Goal: Task Accomplishment & Management: Complete application form

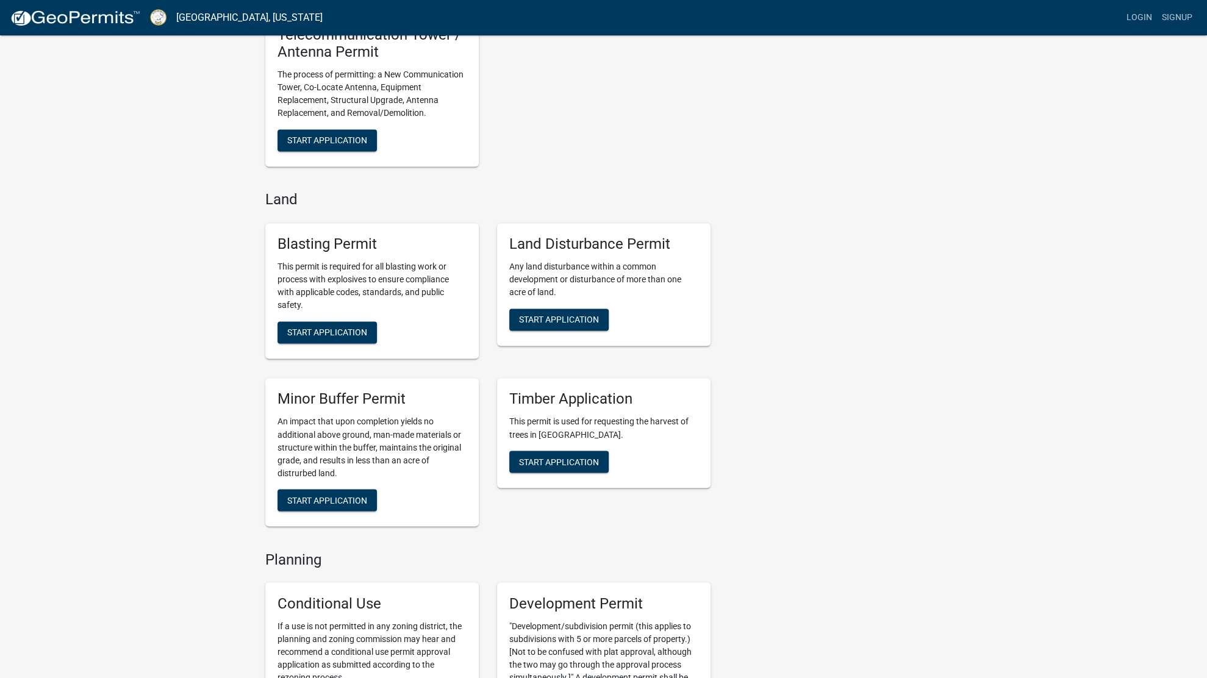
scroll to position [1585, 0]
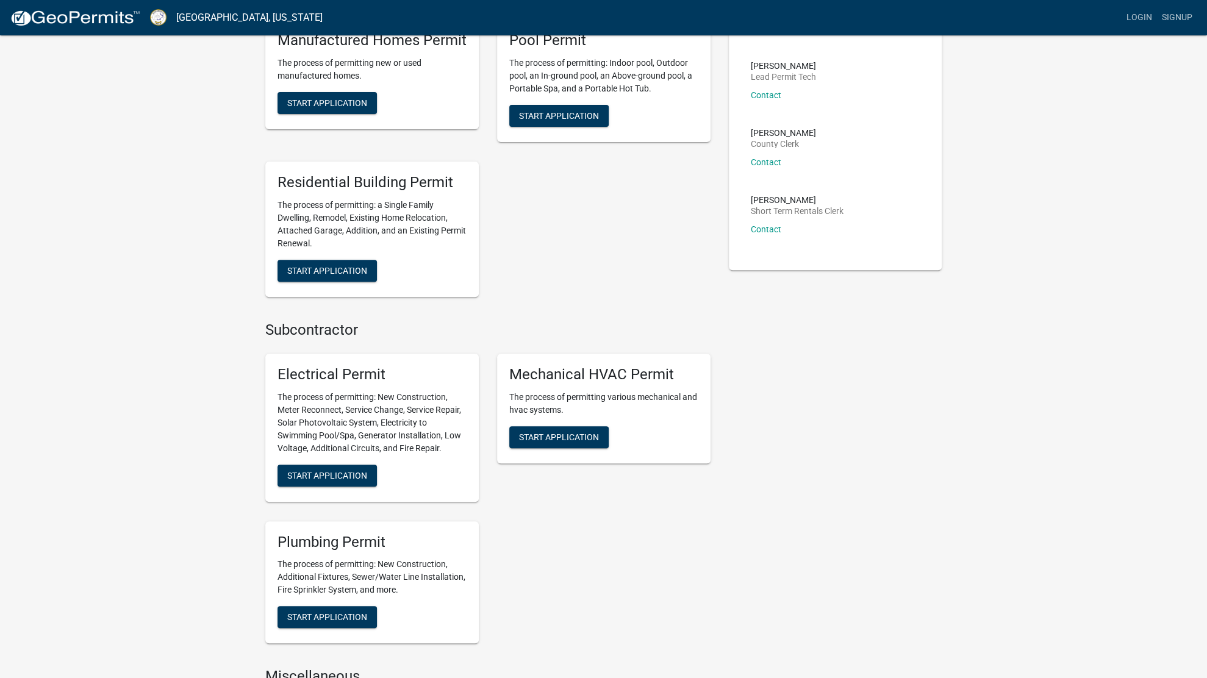
scroll to position [305, 0]
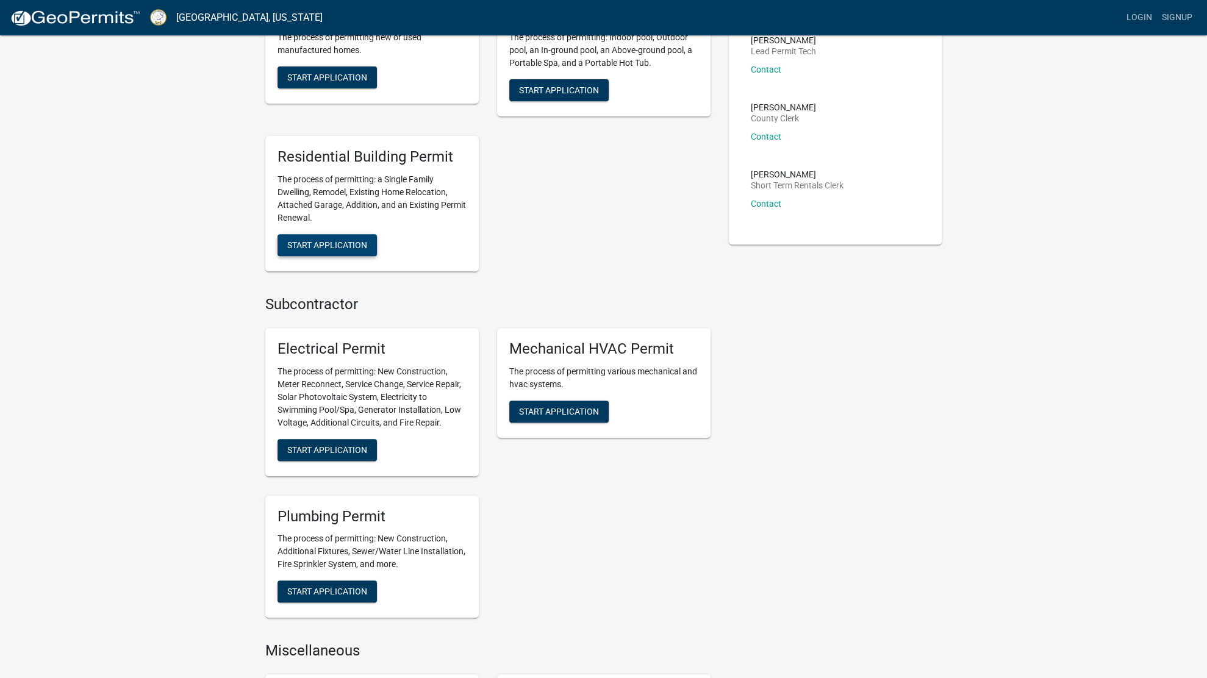
click at [325, 243] on span "Start Application" at bounding box center [327, 245] width 80 height 10
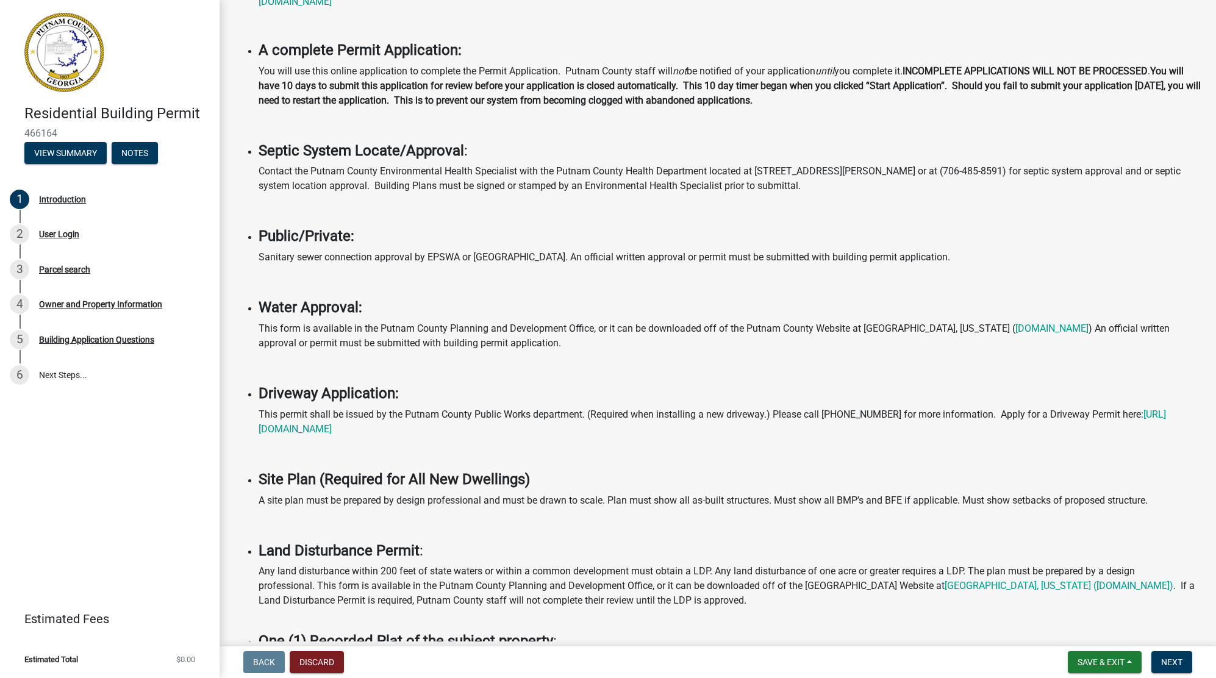
scroll to position [305, 0]
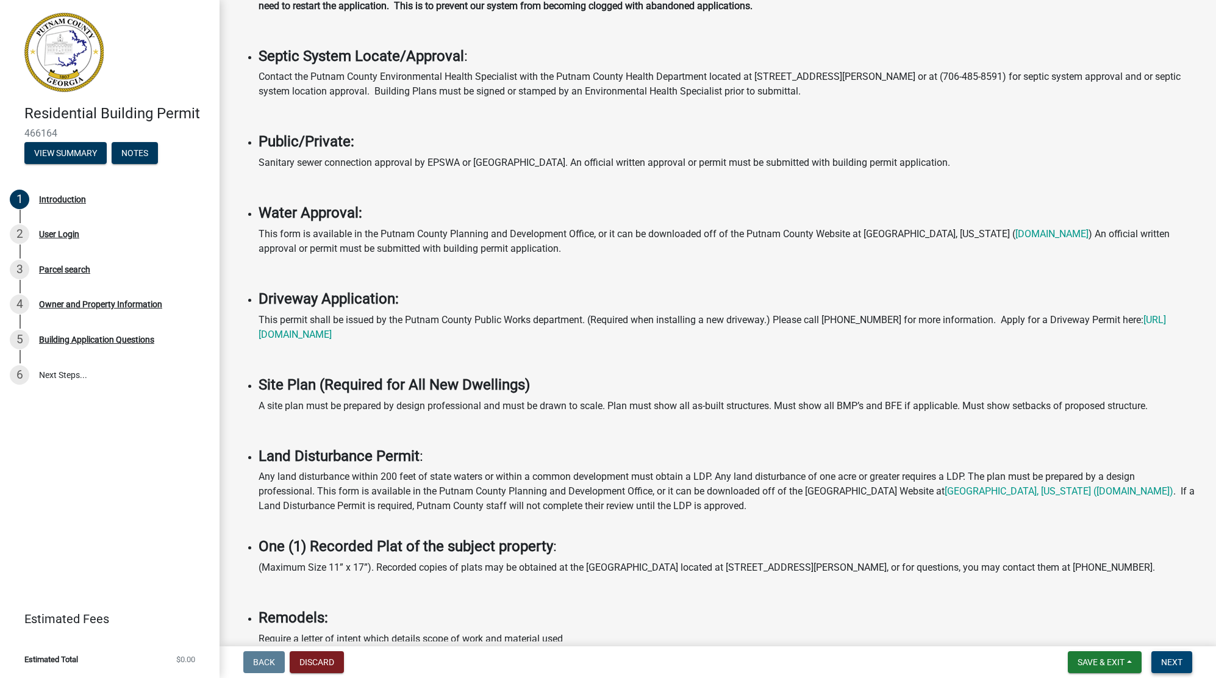
click at [1177, 660] on span "Next" at bounding box center [1171, 662] width 21 height 10
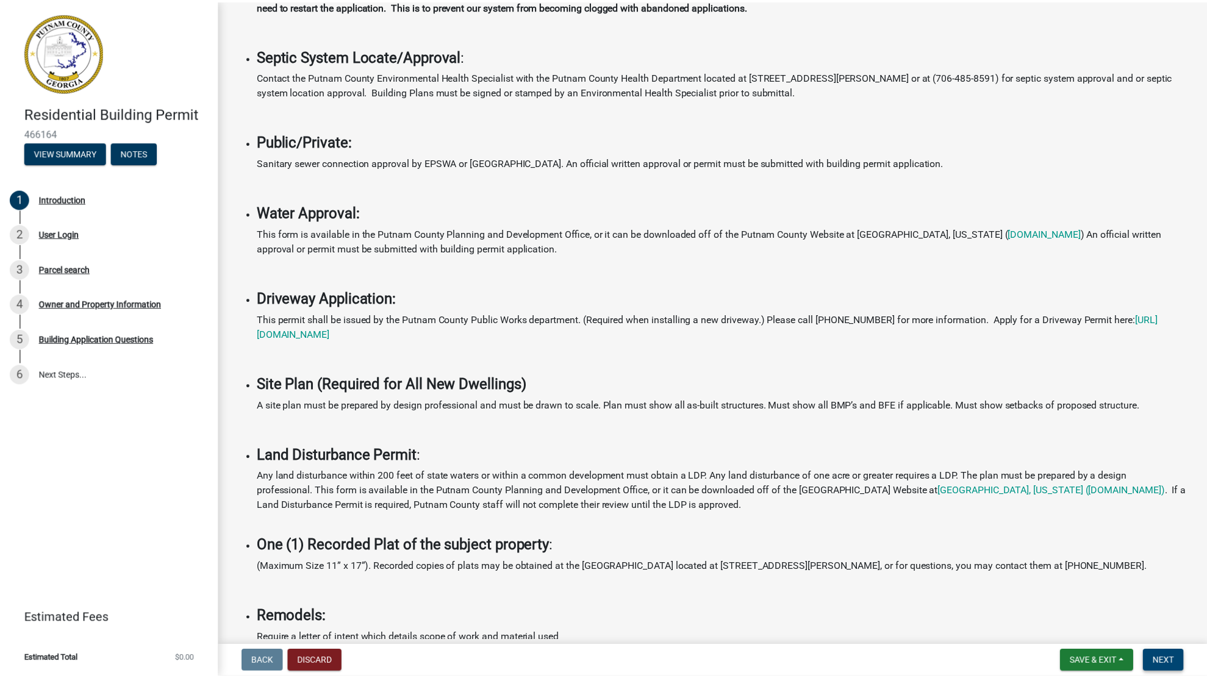
scroll to position [0, 0]
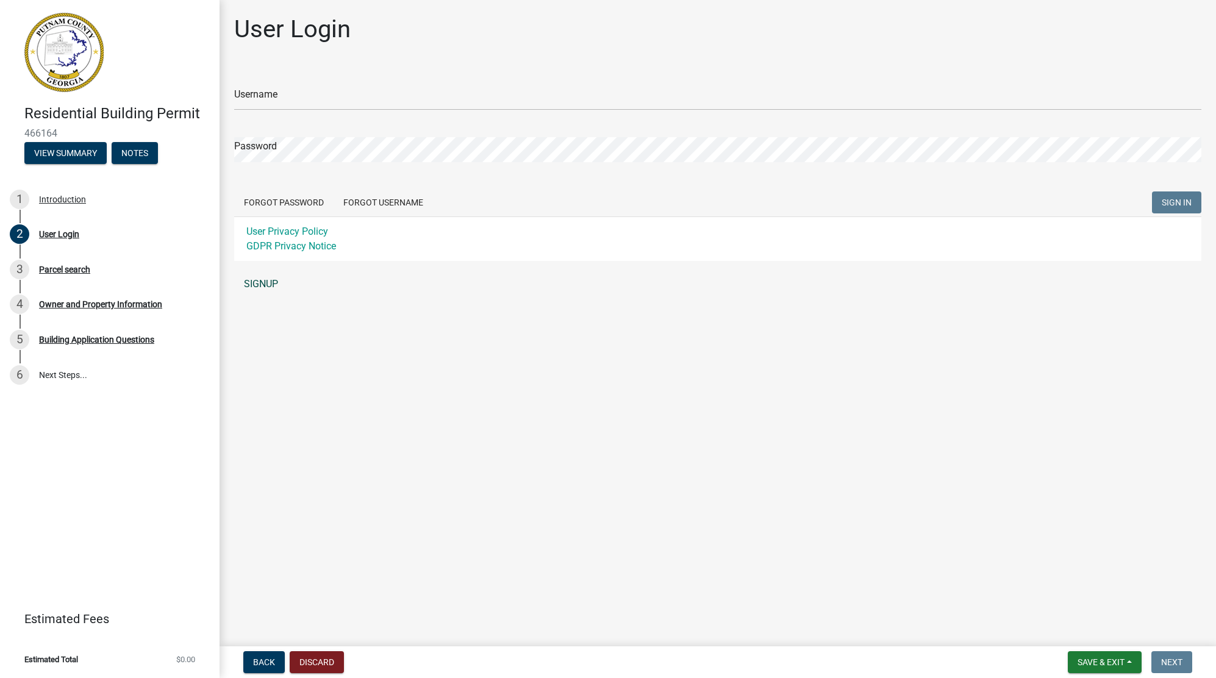
click at [260, 279] on link "SIGNUP" at bounding box center [717, 284] width 967 height 24
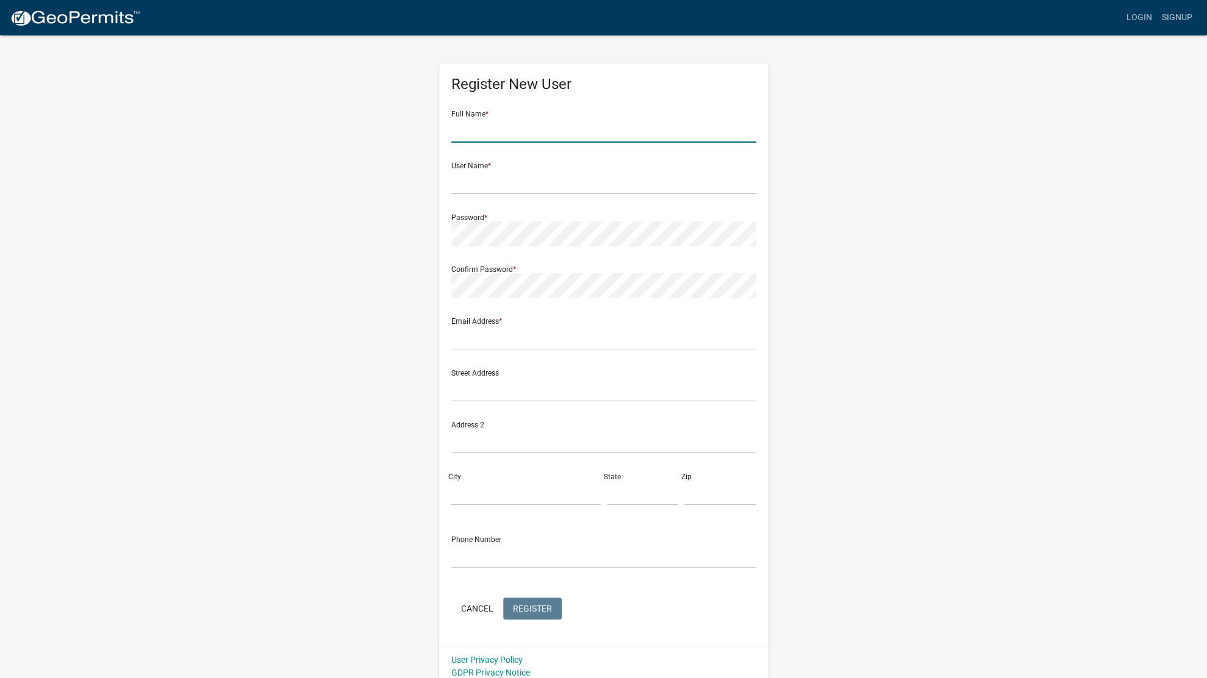
click at [550, 128] on input "text" at bounding box center [603, 130] width 305 height 25
type input "[PERSON_NAME]"
type input "[PERSON_NAME][EMAIL_ADDRESS][DOMAIN_NAME]"
type input "[STREET_ADDRESS]"
type input "EATONTON"
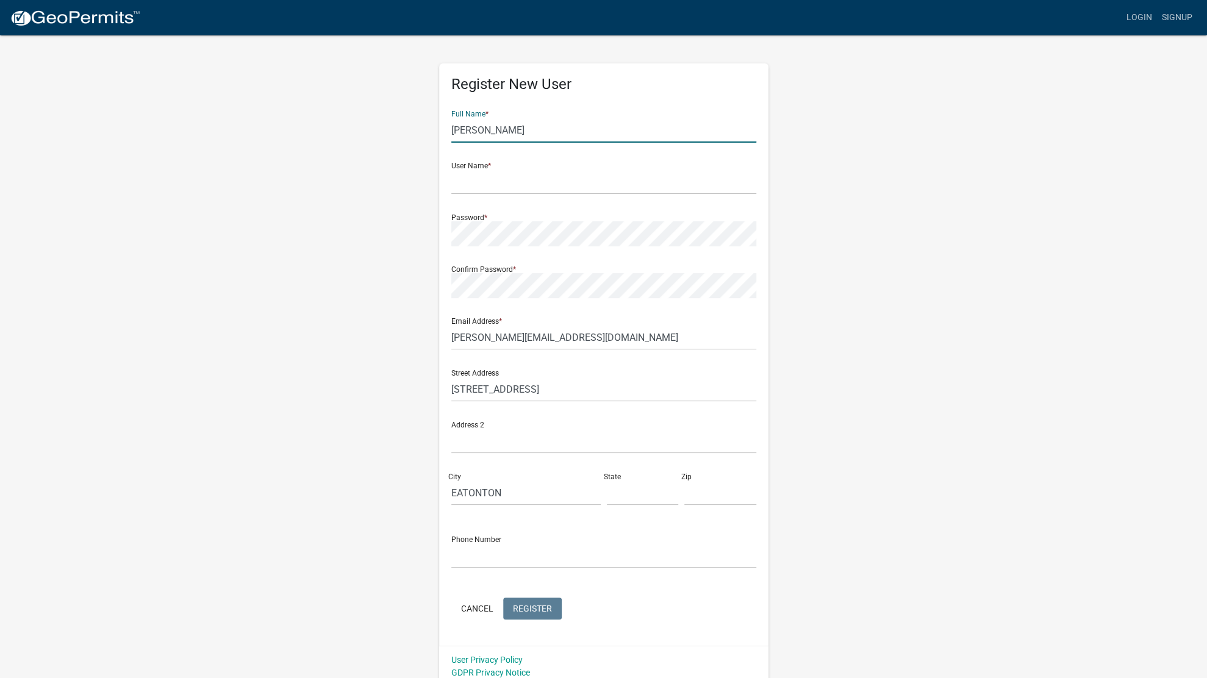
type input "GA"
type input "31024"
type input "4043145835"
click at [529, 187] on input "text" at bounding box center [603, 182] width 305 height 25
type input "ReynoldsDB"
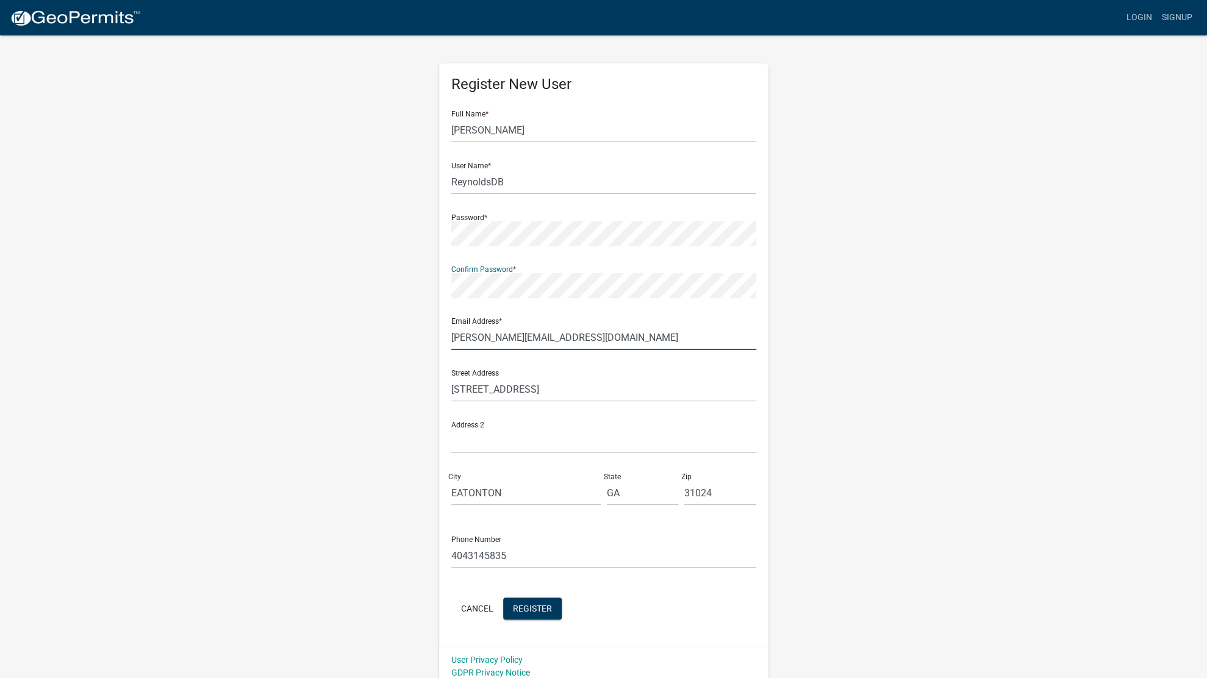
click at [596, 337] on input "[PERSON_NAME][EMAIL_ADDRESS][DOMAIN_NAME]" at bounding box center [603, 337] width 305 height 25
click at [577, 388] on input "[STREET_ADDRESS]" at bounding box center [603, 389] width 305 height 25
click at [395, 412] on div "Register New User Full Name * [PERSON_NAME] User Name * ReynoldsDB Password * C…" at bounding box center [603, 360] width 695 height 652
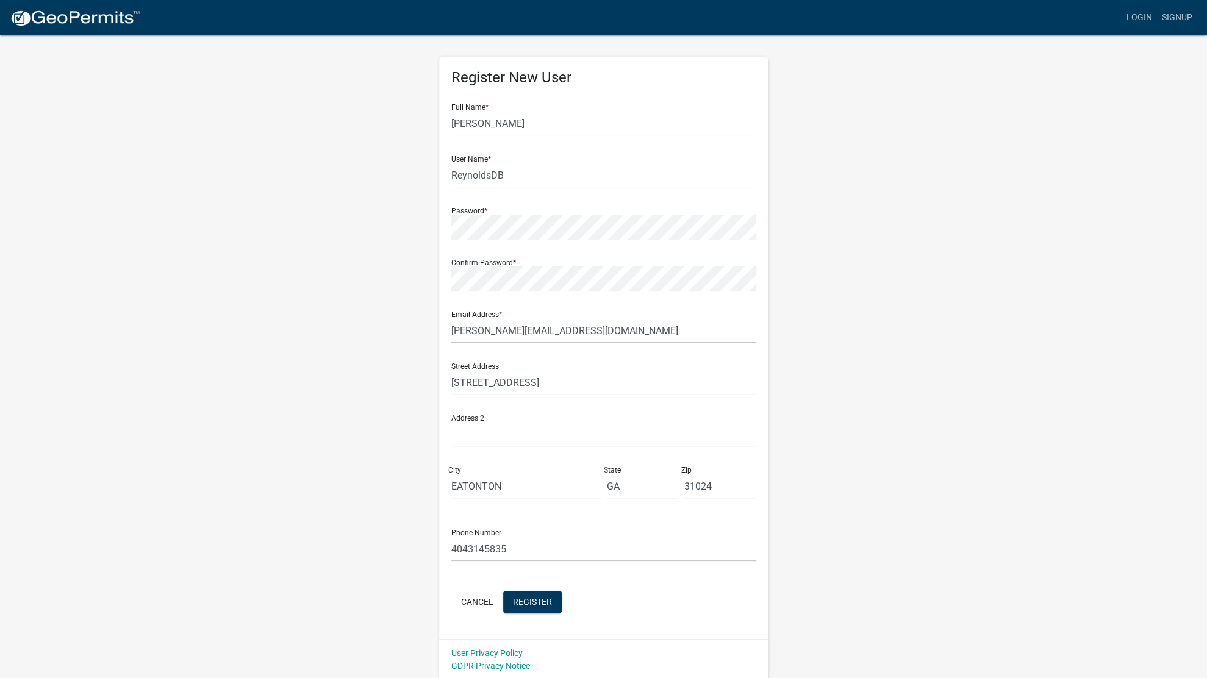
scroll to position [8, 0]
click at [535, 597] on span "Register" at bounding box center [532, 600] width 39 height 10
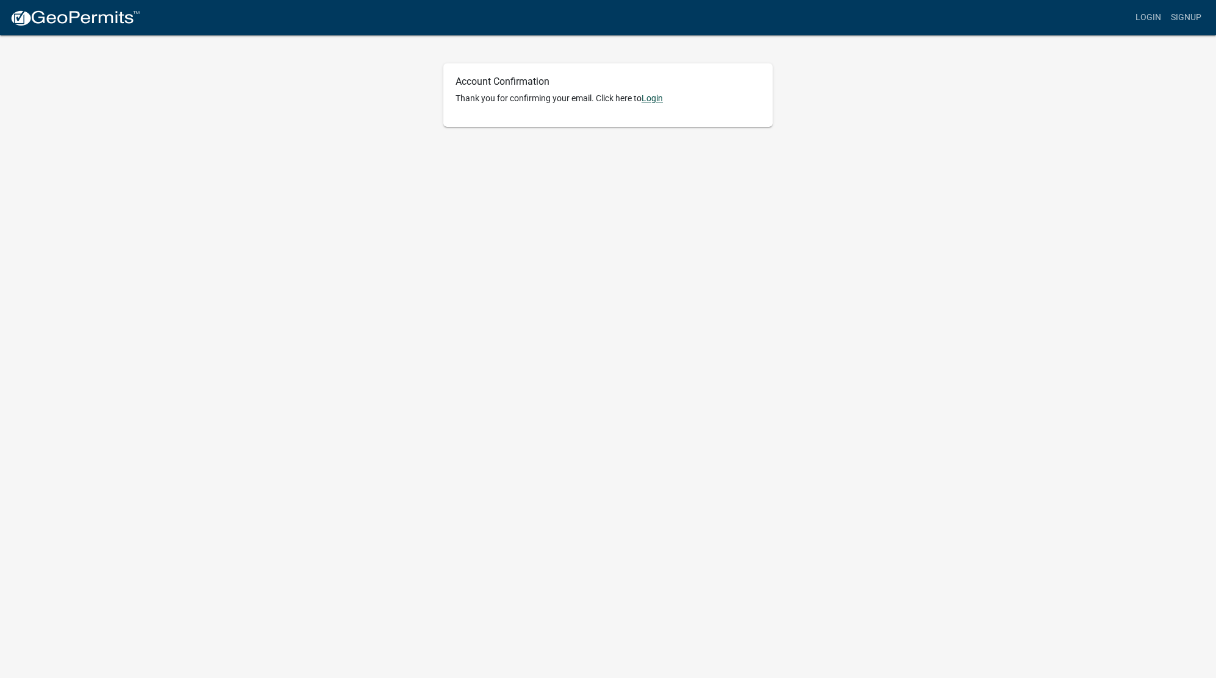
click at [657, 96] on link "Login" at bounding box center [651, 98] width 21 height 10
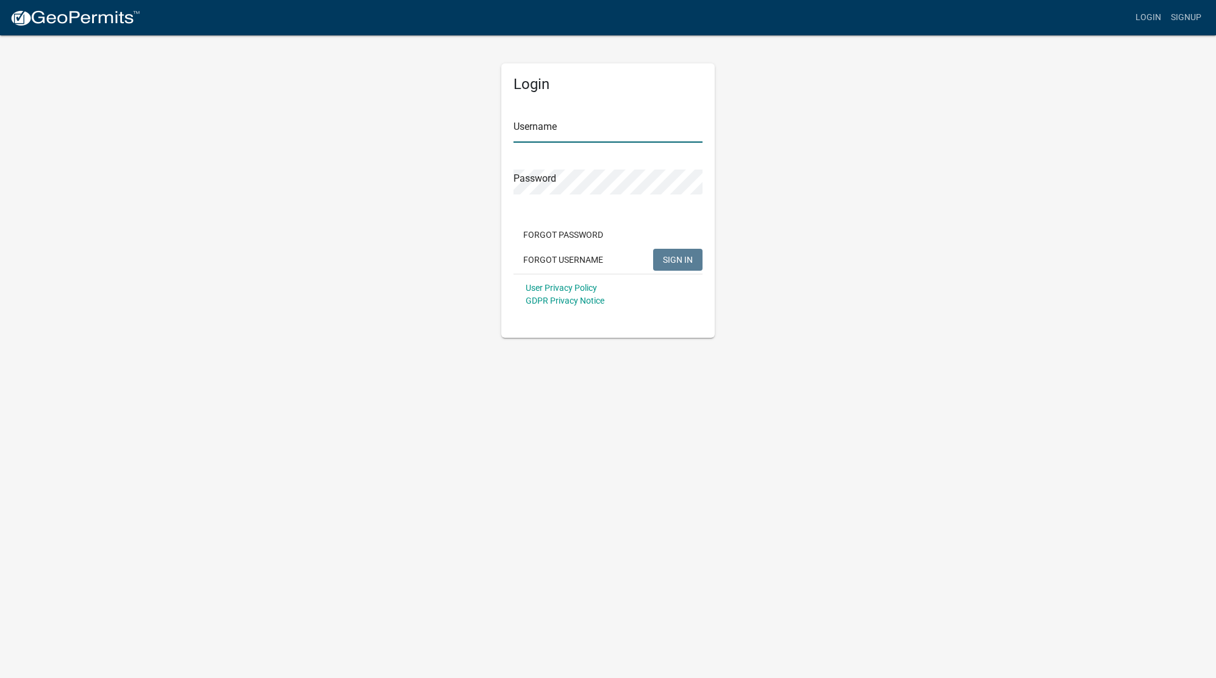
type input "ReynoldsDB"
click at [674, 258] on span "SIGN IN" at bounding box center [678, 259] width 30 height 10
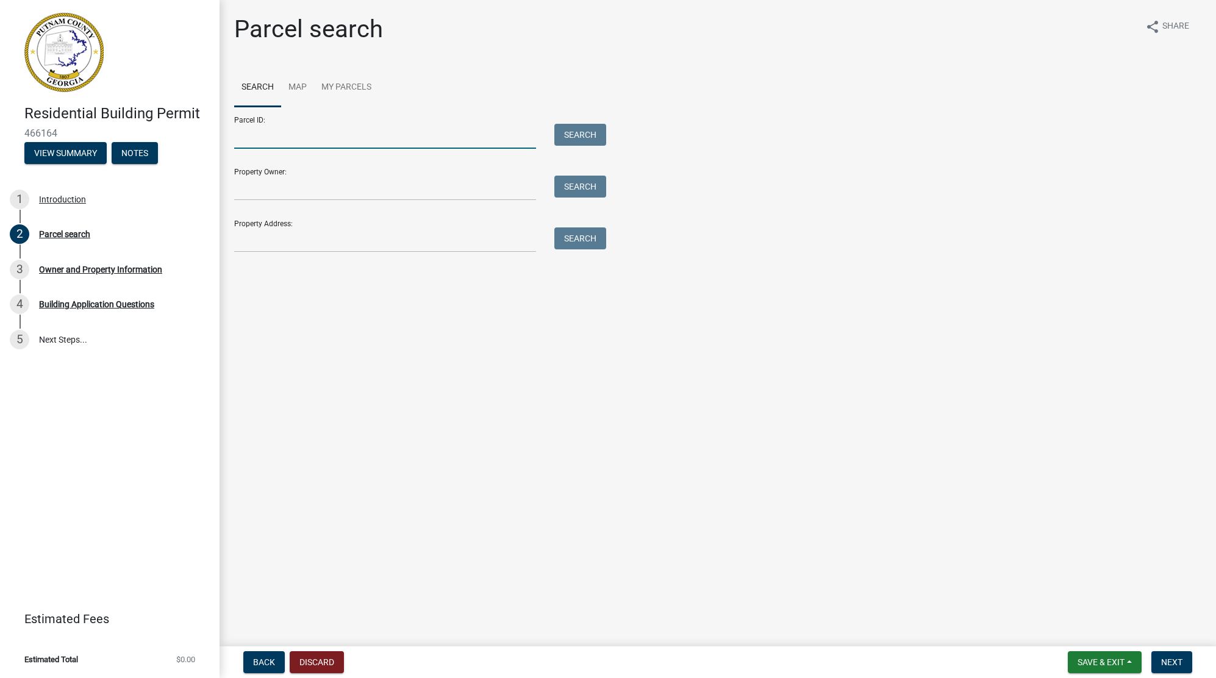
click at [363, 135] on input "Parcel ID:" at bounding box center [385, 136] width 302 height 25
click at [323, 240] on input "Property Address:" at bounding box center [385, 239] width 302 height 25
type input "3"
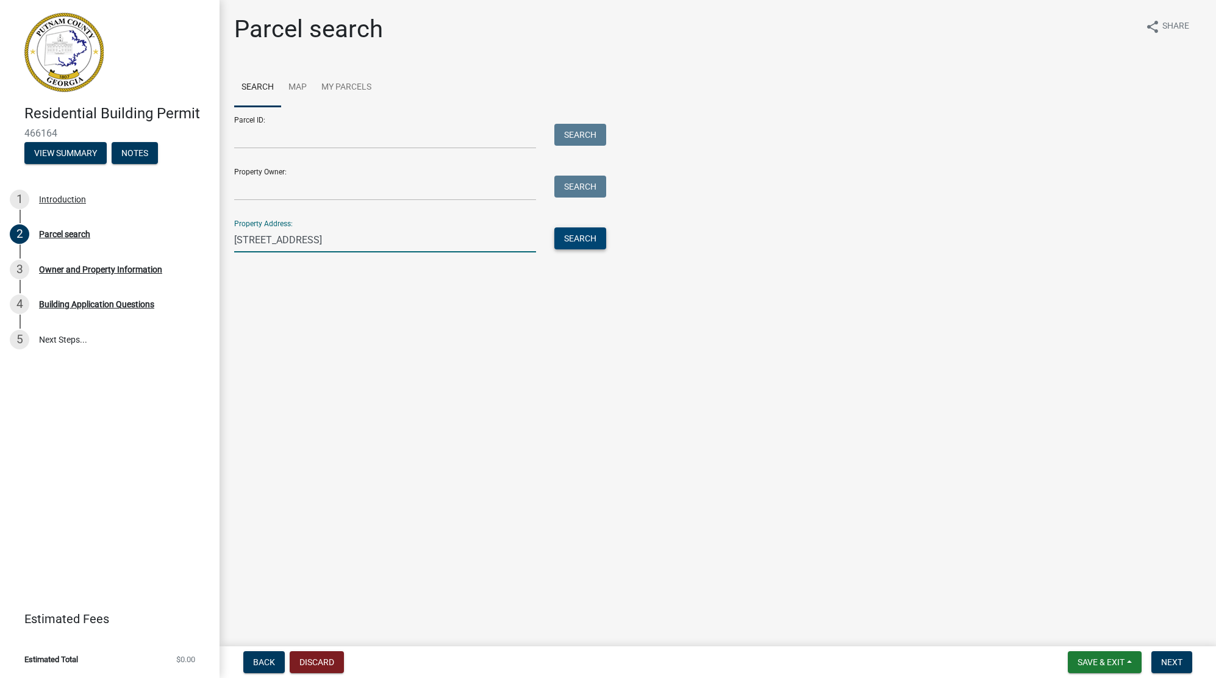
type input "138 Cold Branch Ln"
click at [570, 235] on button "Search" at bounding box center [580, 238] width 52 height 22
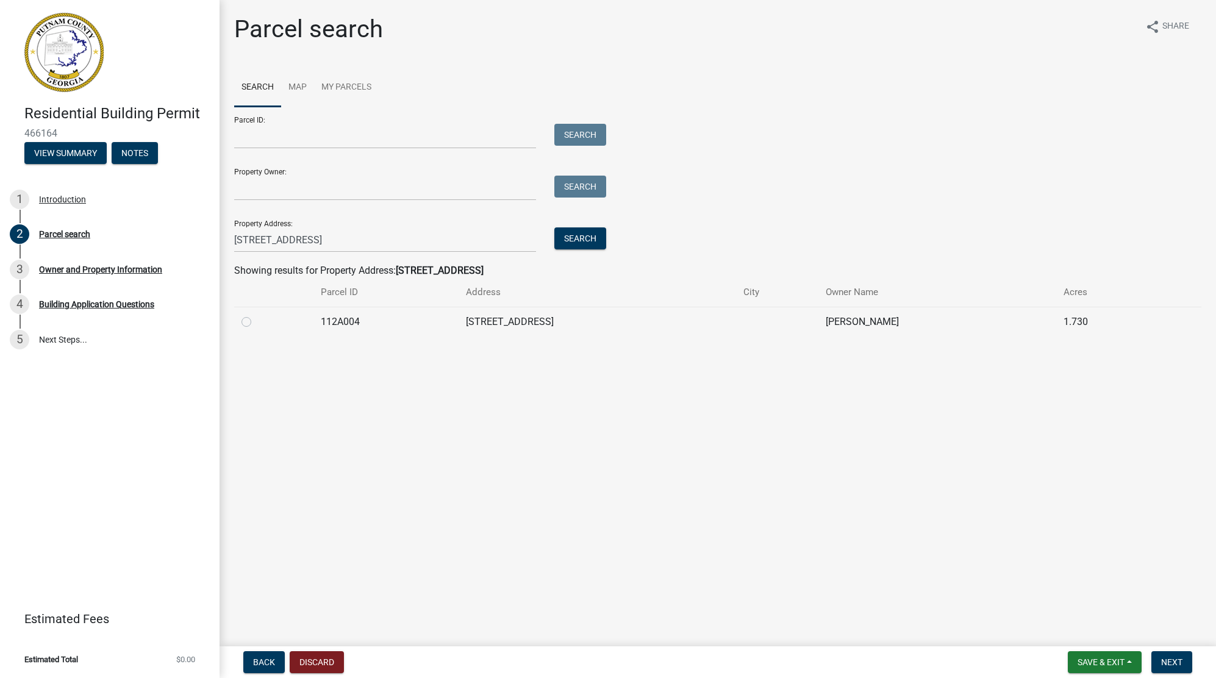
click at [252, 319] on div at bounding box center [273, 322] width 65 height 15
click at [251, 321] on div at bounding box center [273, 322] width 65 height 15
click at [256, 315] on label at bounding box center [256, 315] width 0 height 0
click at [256, 319] on input "radio" at bounding box center [260, 319] width 8 height 8
radio input "true"
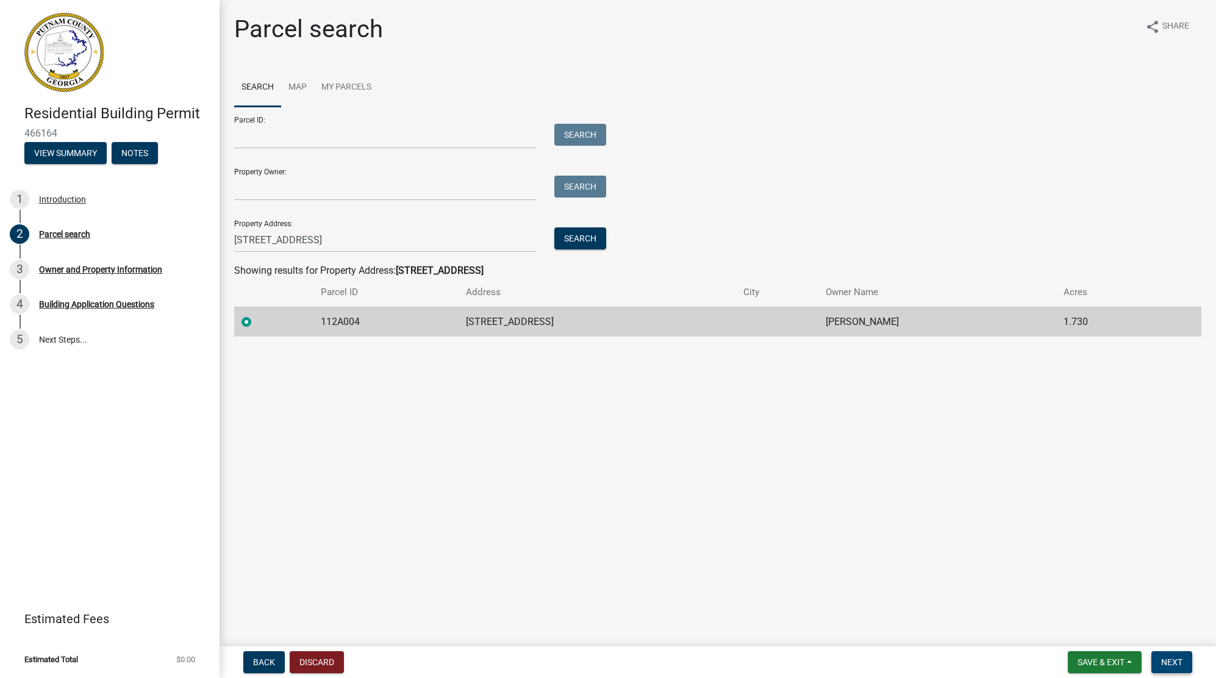
click at [1168, 660] on span "Next" at bounding box center [1171, 662] width 21 height 10
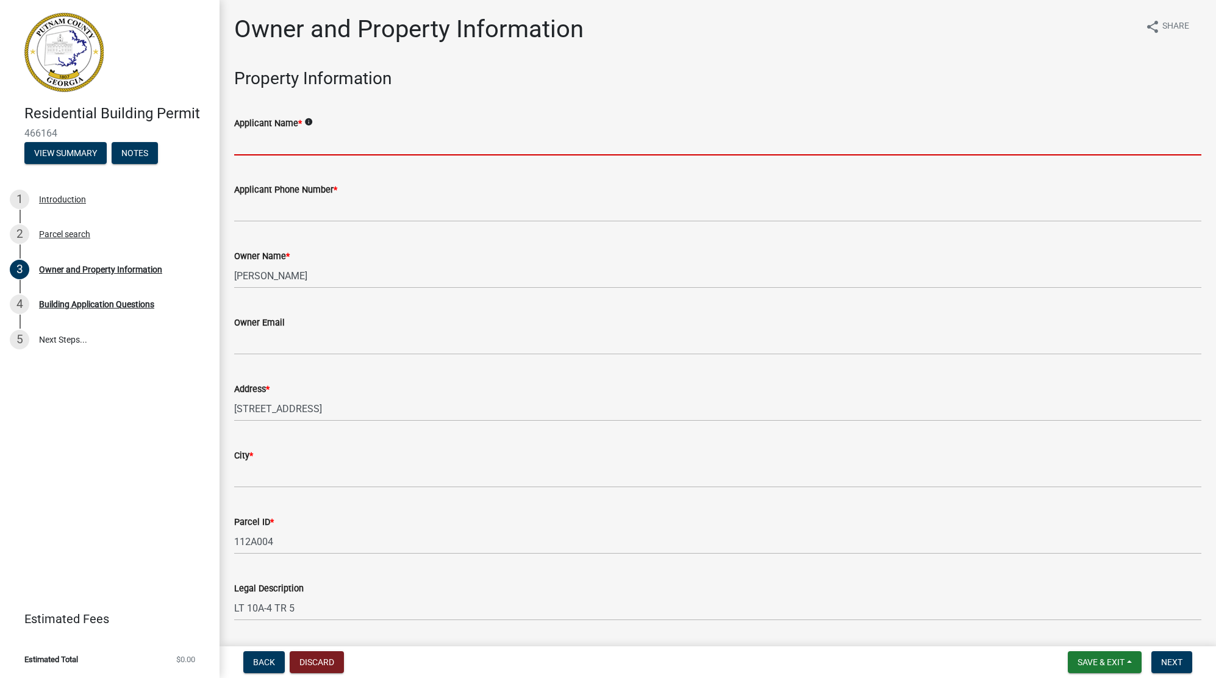
click at [323, 131] on input "Applicant Name *" at bounding box center [717, 142] width 967 height 25
type input "Douglas B Reynolds"
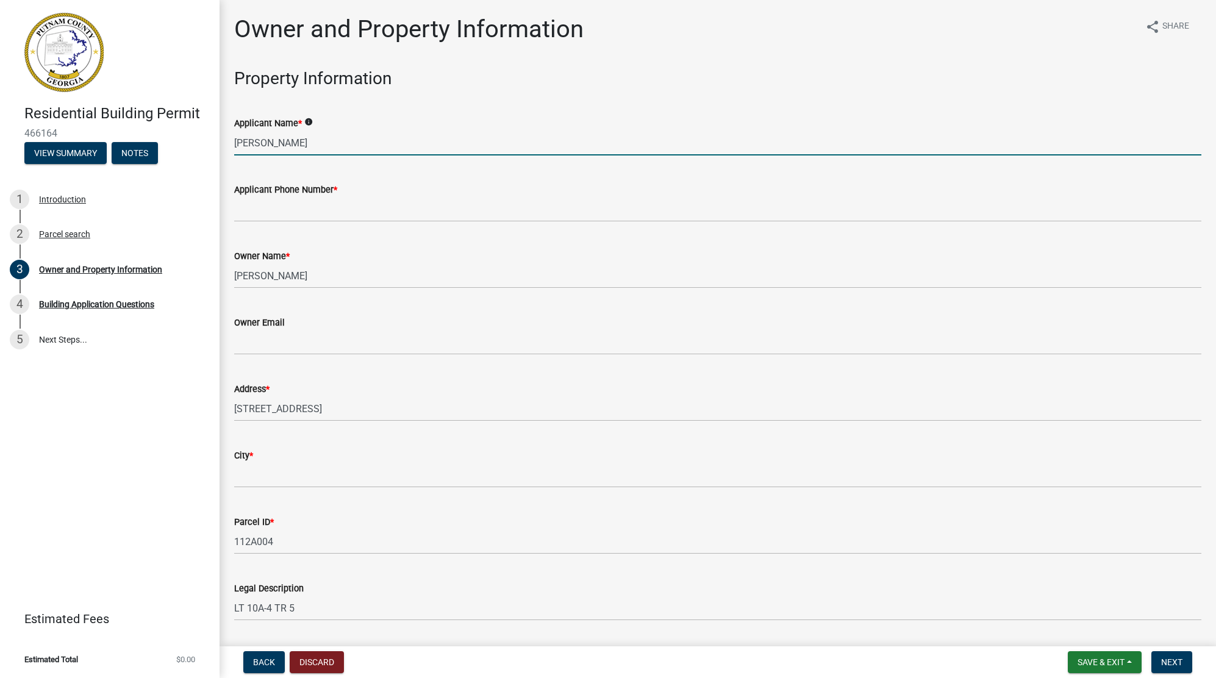
type input "4043145835"
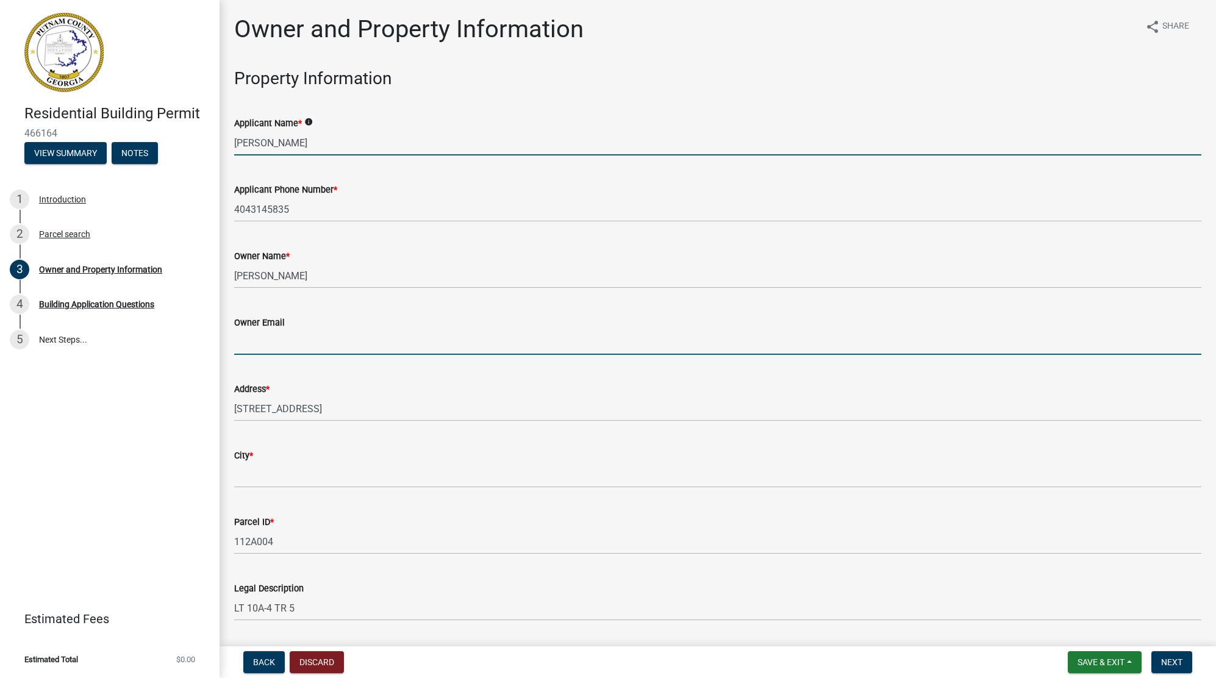
type input "doug@reynoldsfamily.net"
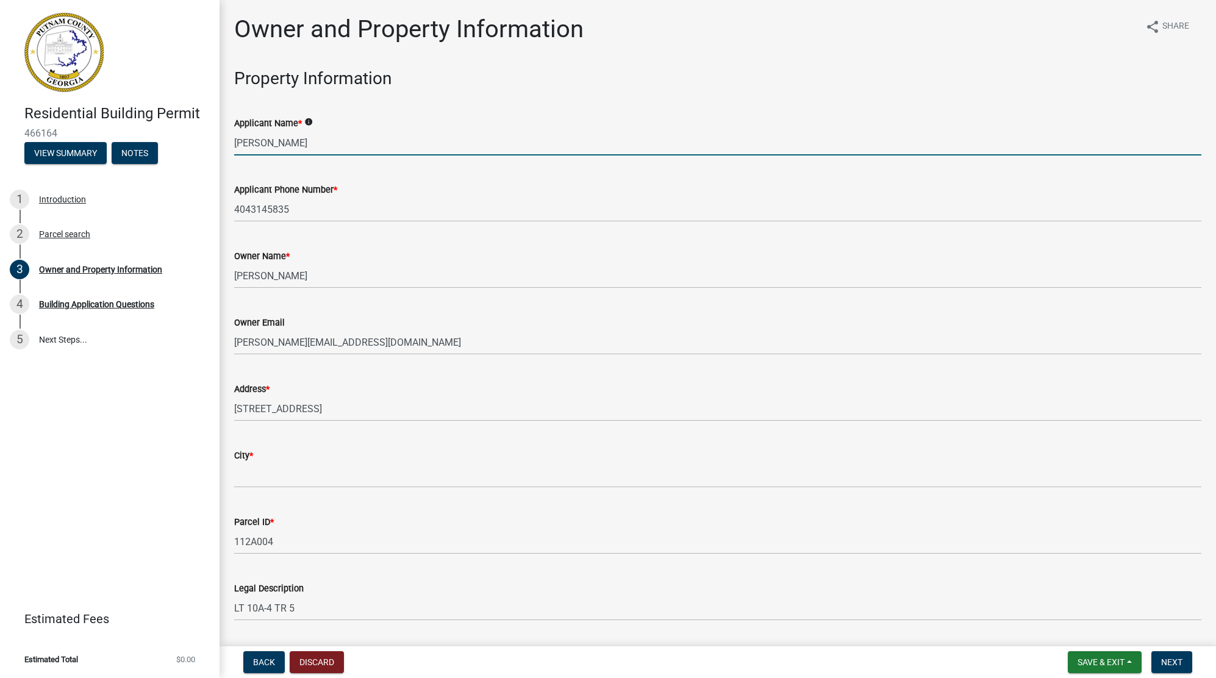
type input "EATONTON"
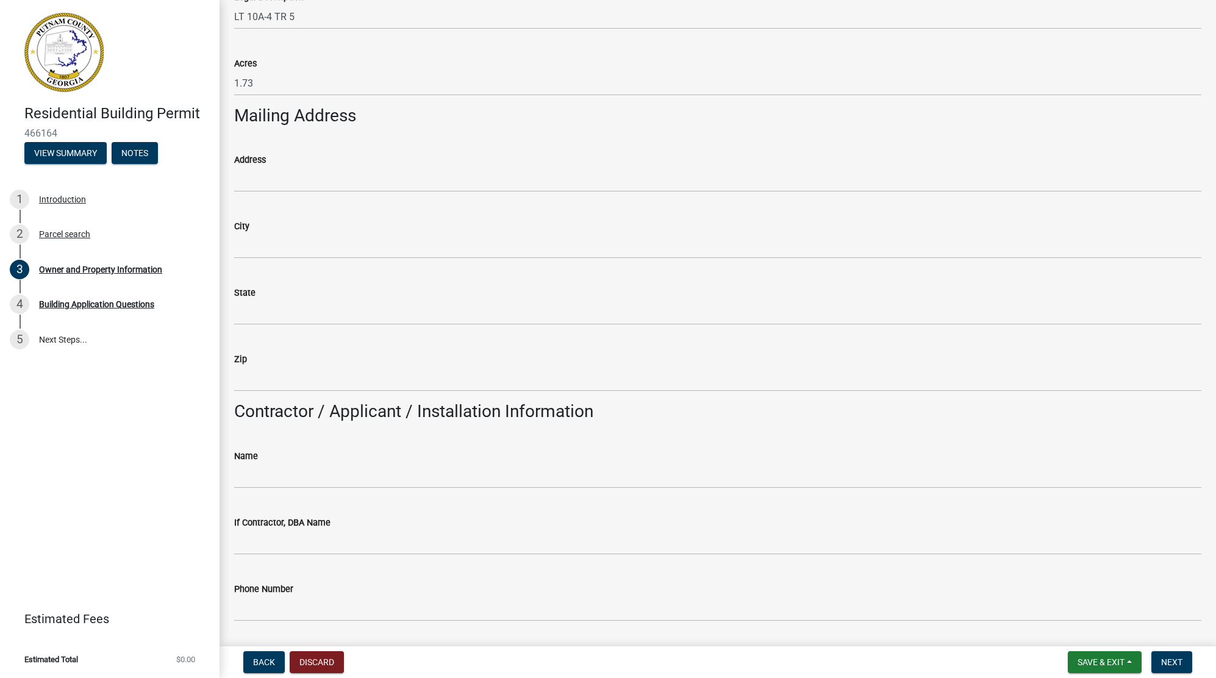
scroll to position [610, 0]
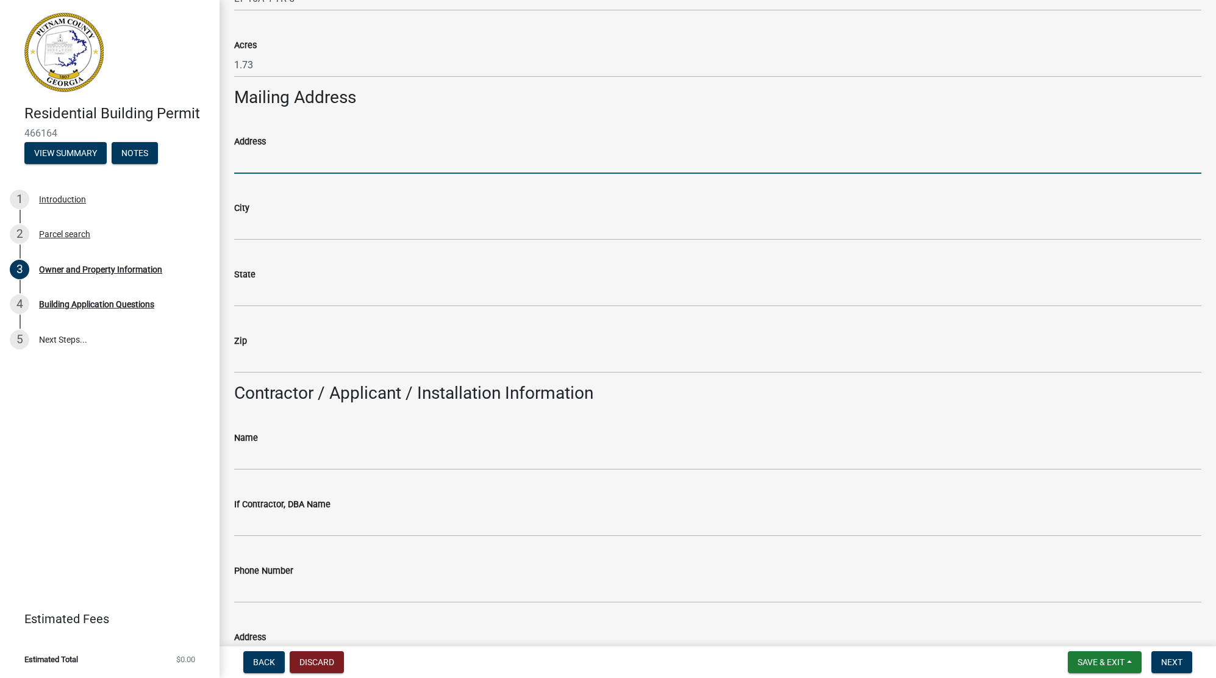
click at [311, 161] on input "Address" at bounding box center [717, 161] width 967 height 25
type input "[STREET_ADDRESS]"
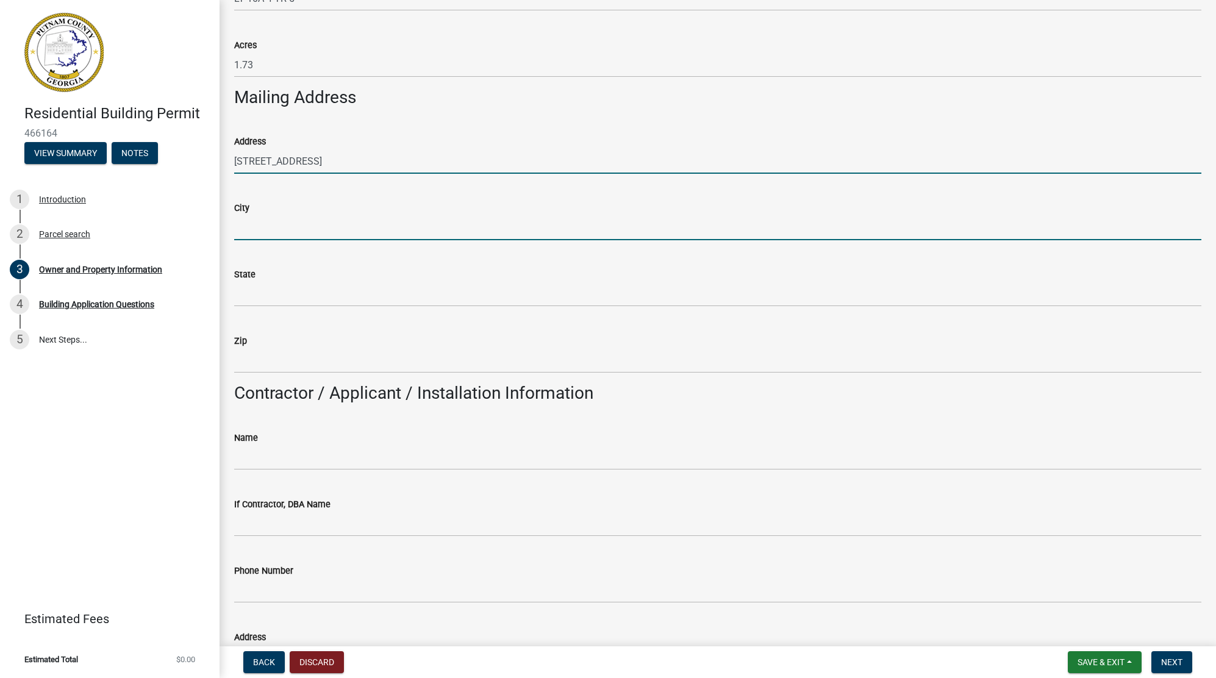
type input "EATONTON"
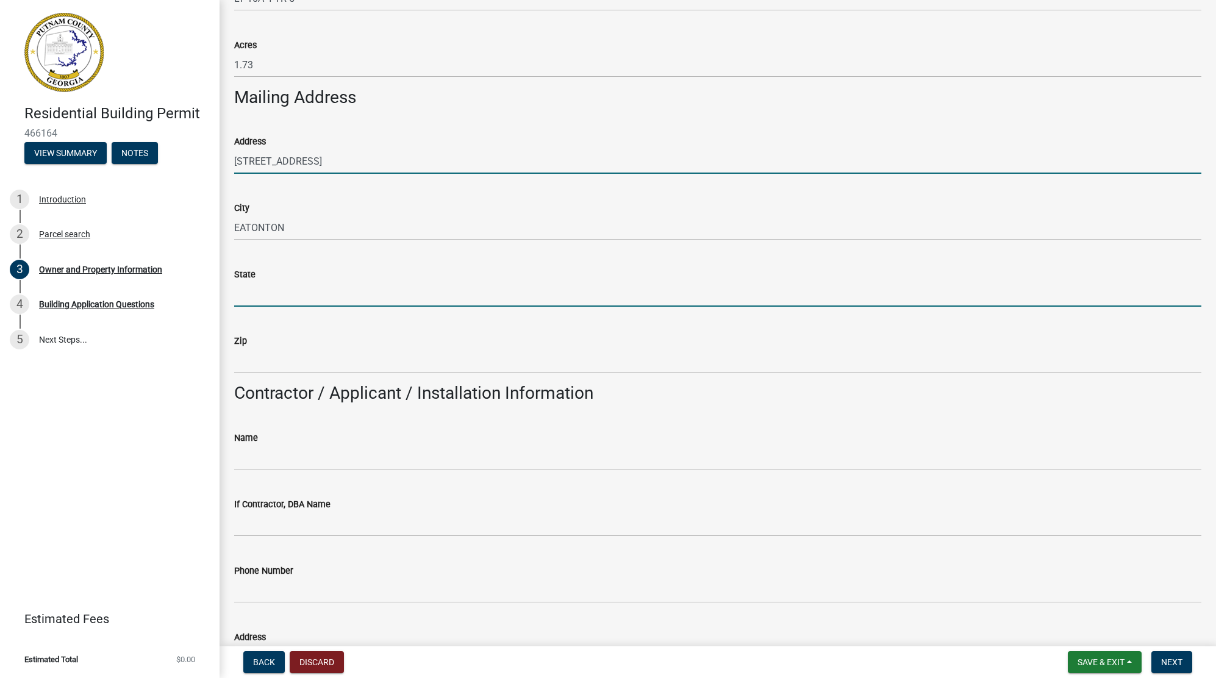
type input "GA"
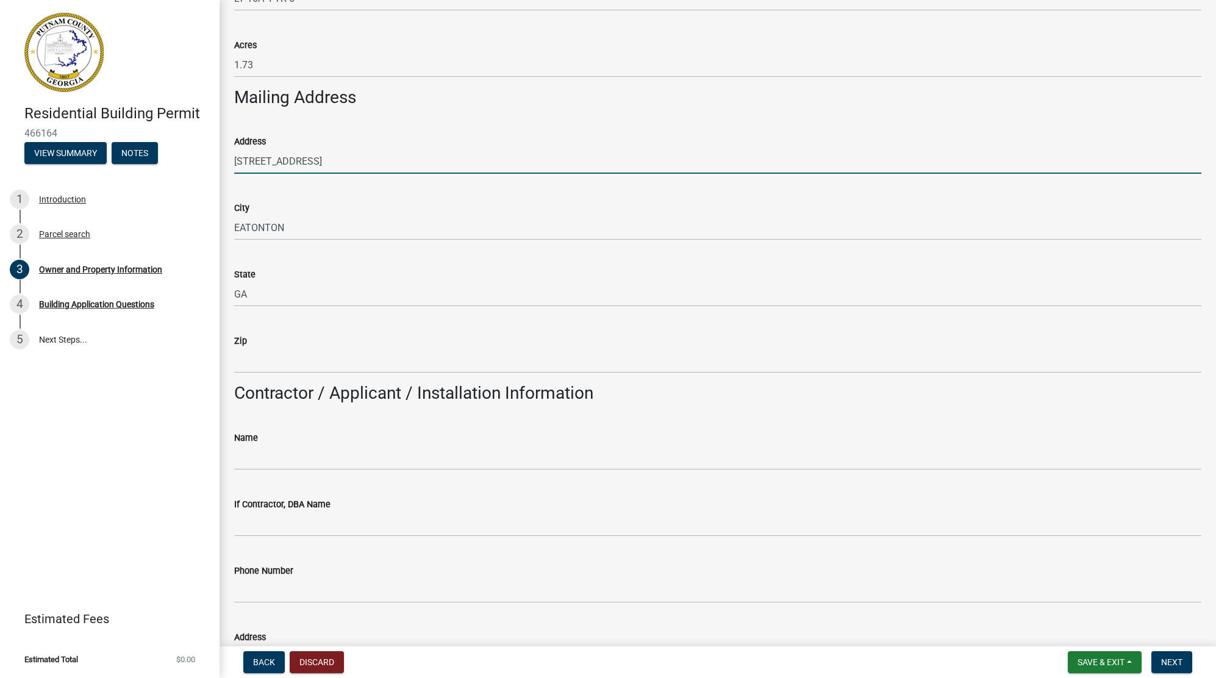
type input "31024"
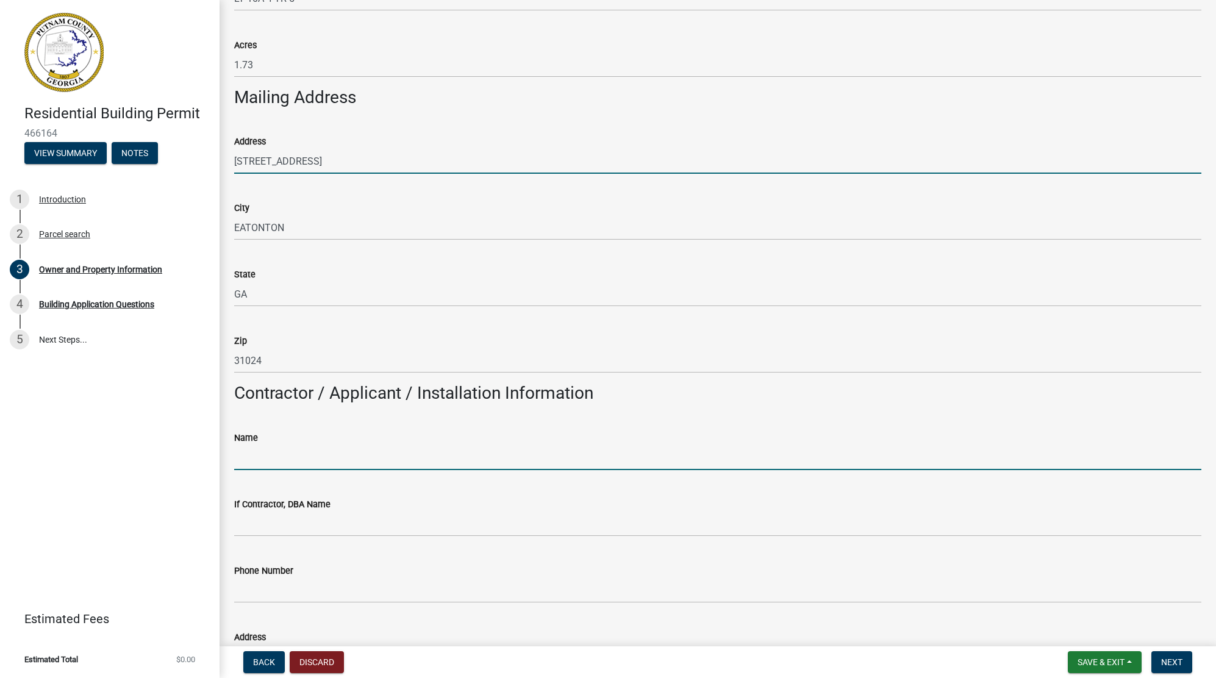
type input "[PERSON_NAME]"
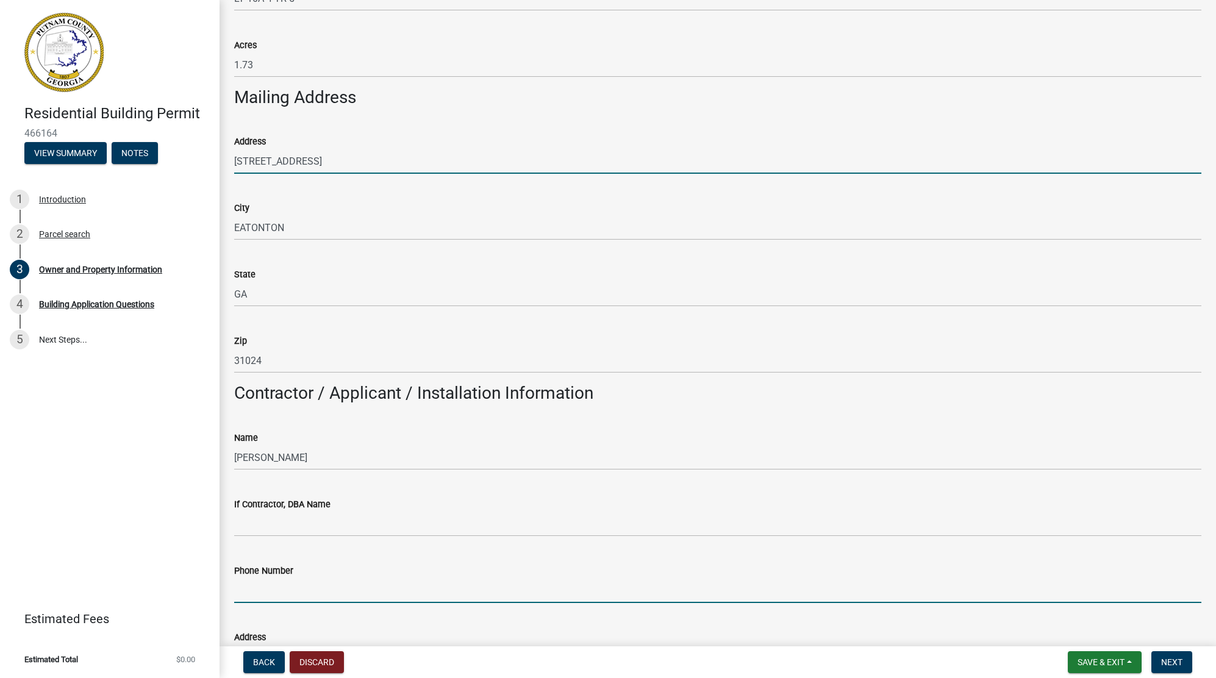
type input "4043145835"
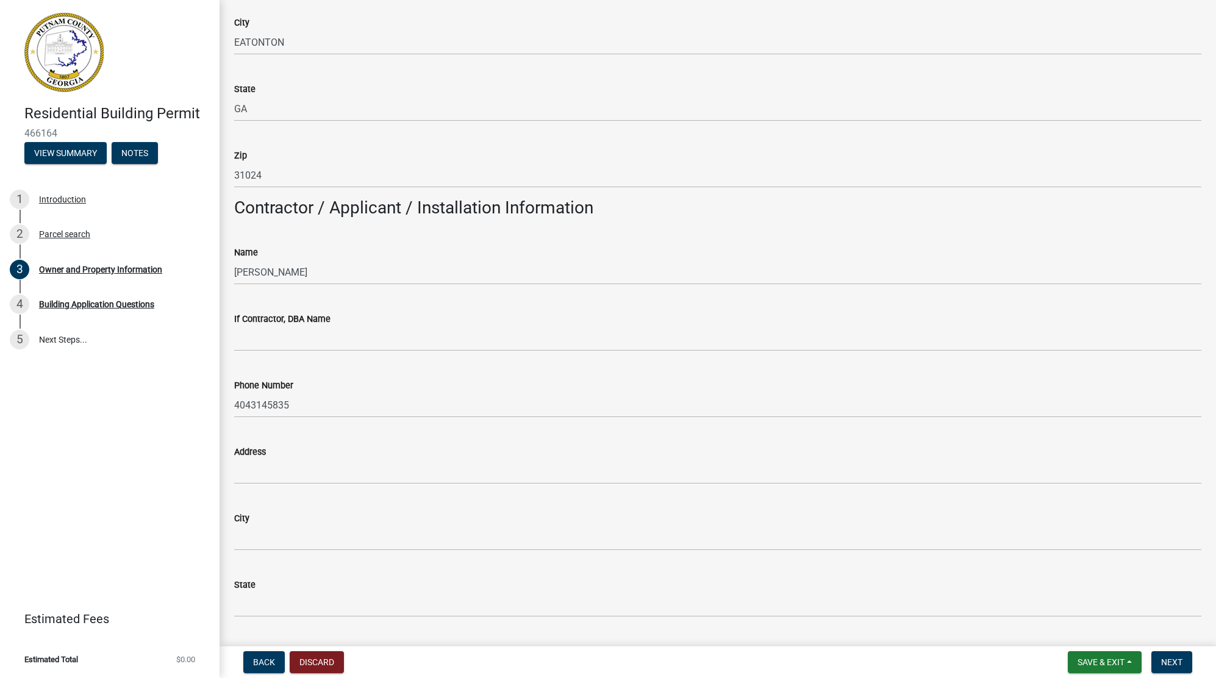
scroll to position [976, 0]
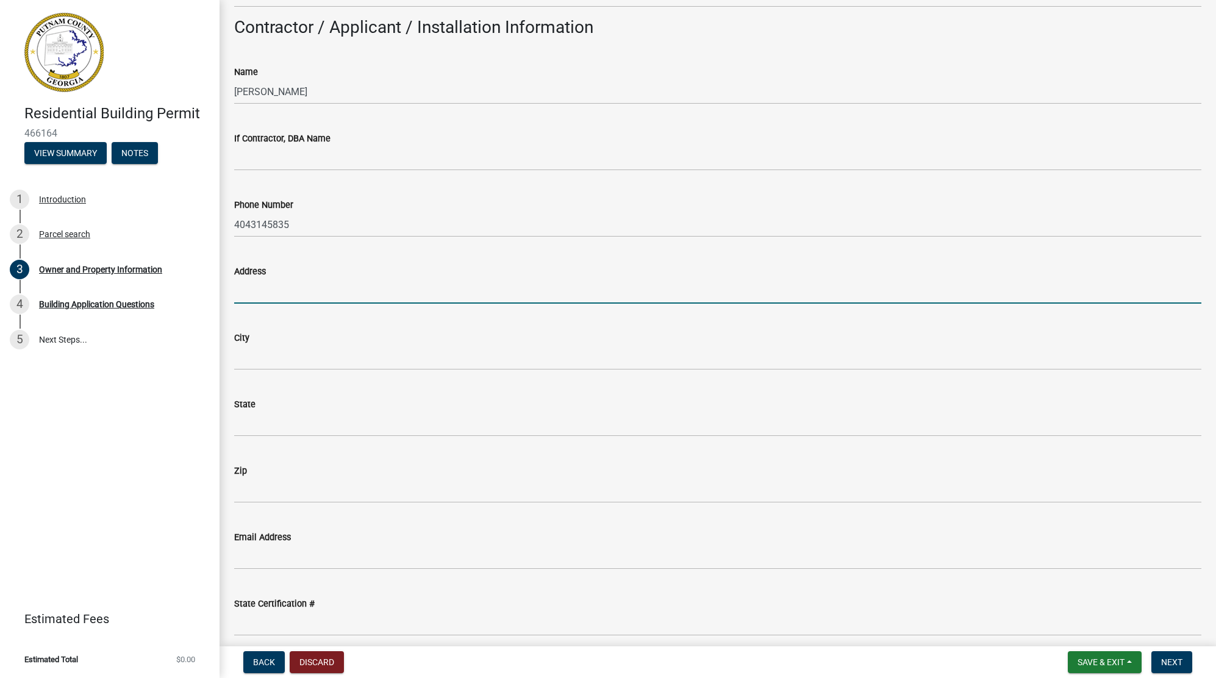
click at [326, 293] on input "Address" at bounding box center [717, 291] width 967 height 25
type input "[STREET_ADDRESS]"
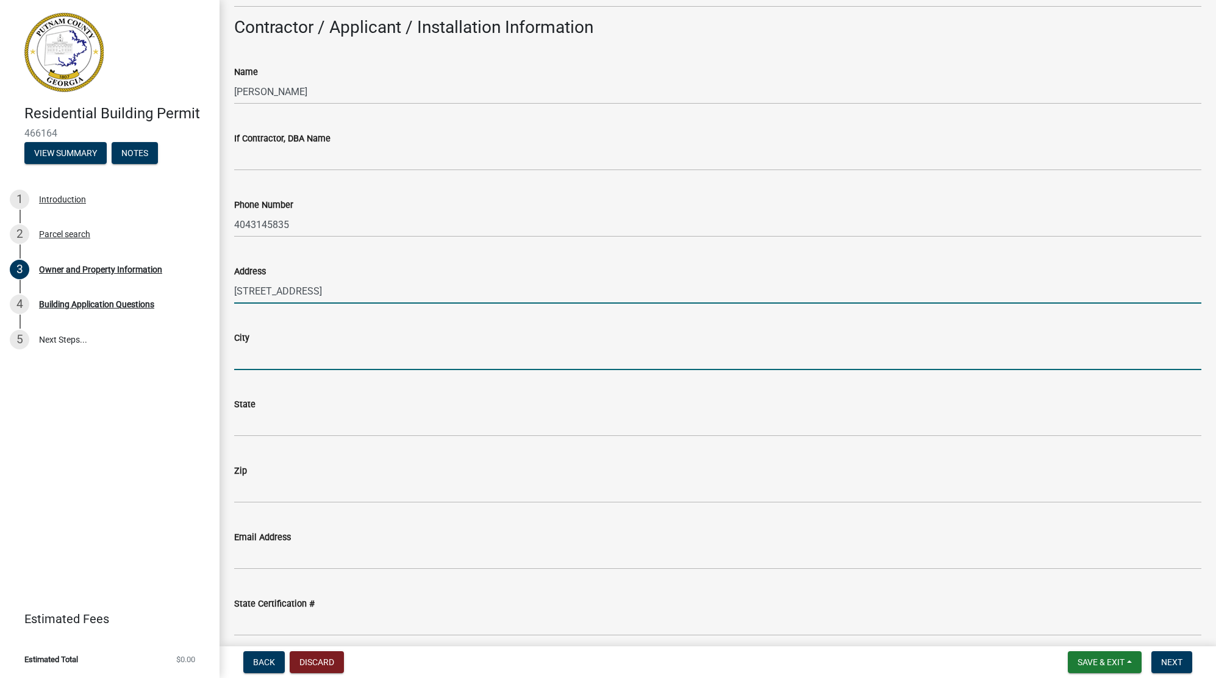
type input "EATONTON"
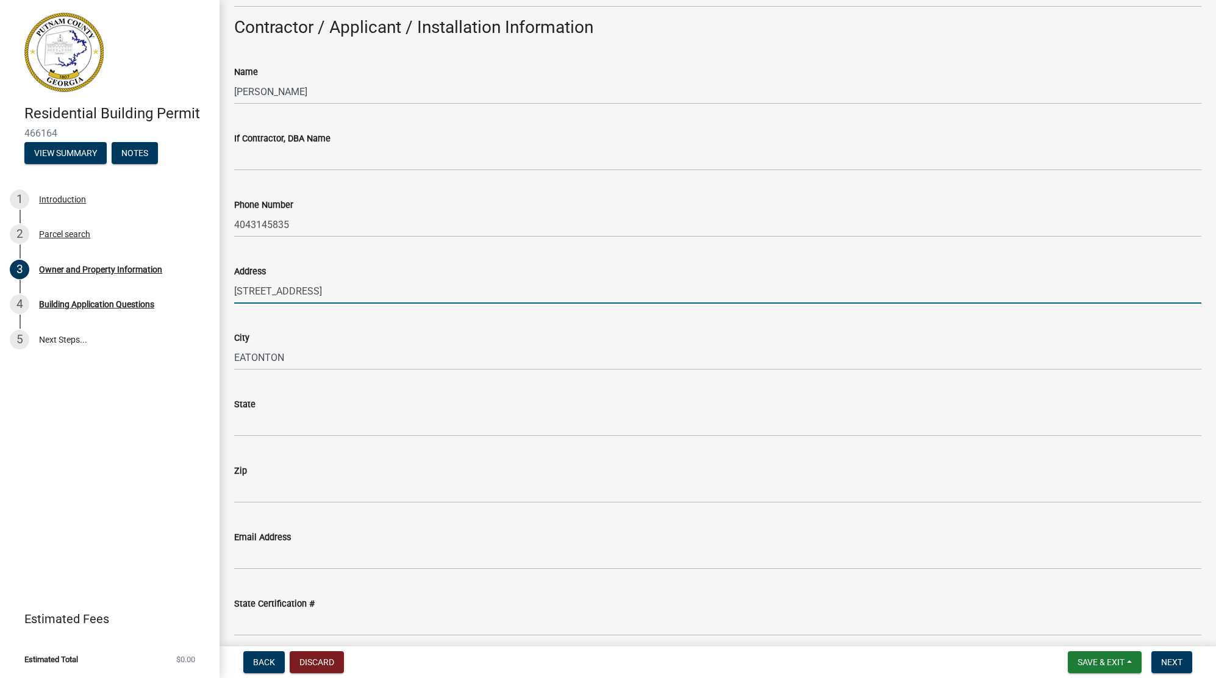
type input "GA"
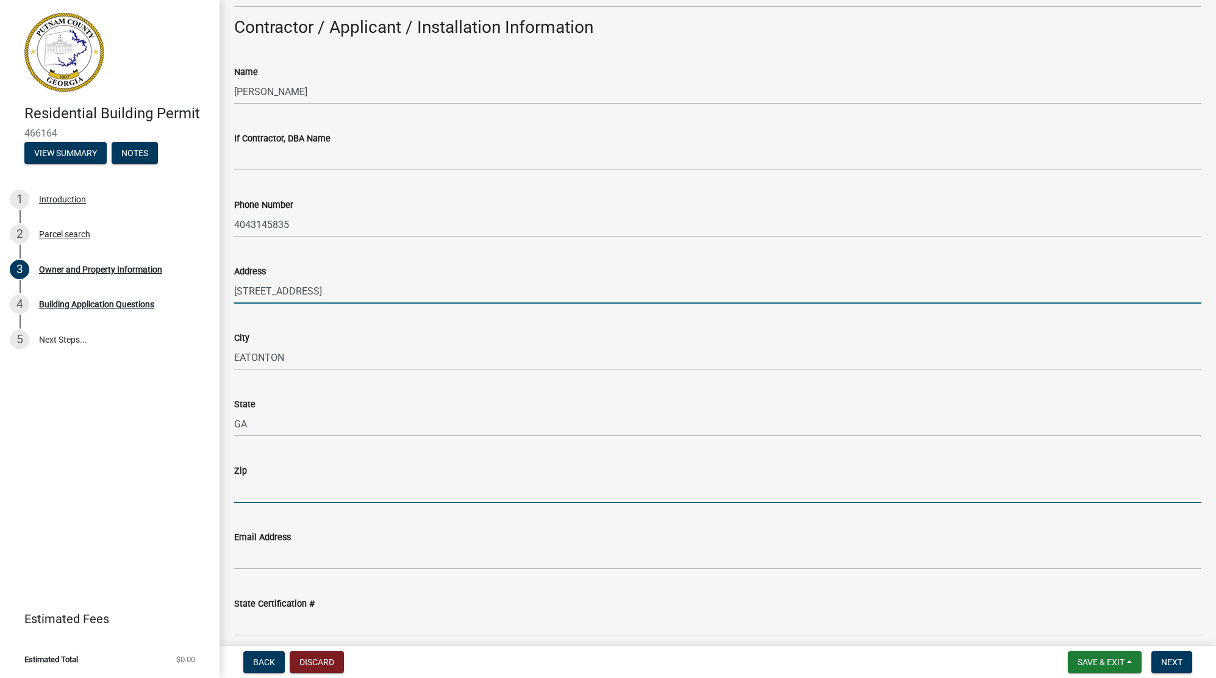
type input "31024"
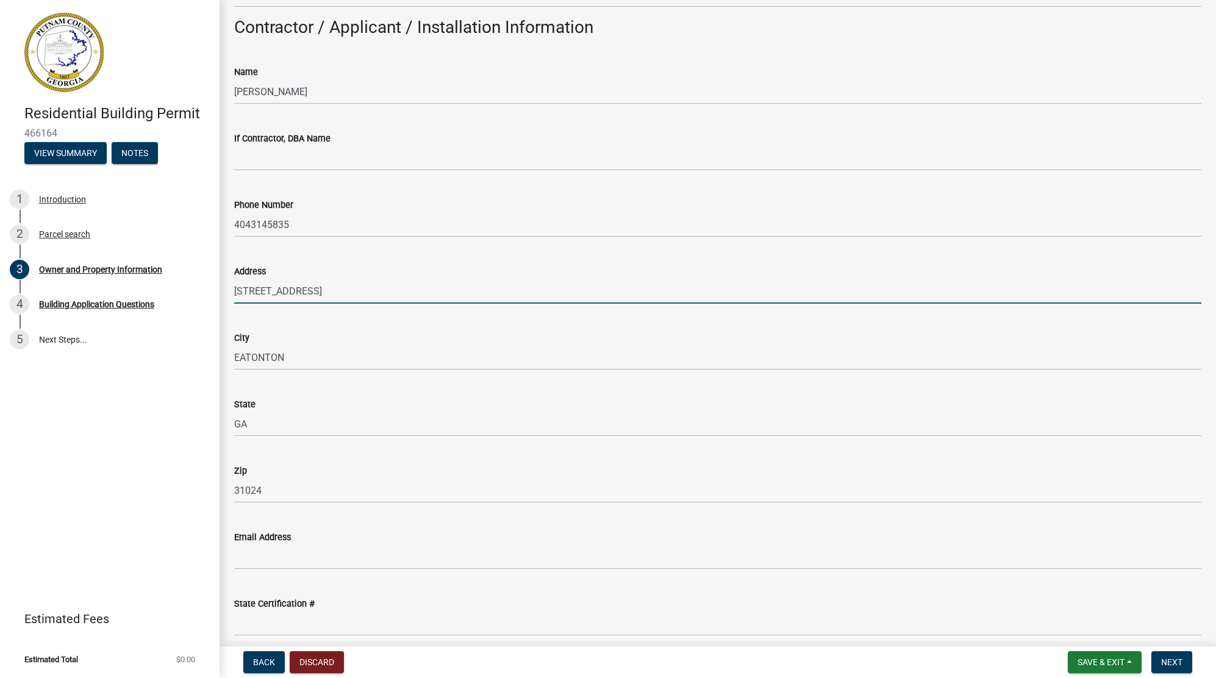
type input "[PERSON_NAME][EMAIL_ADDRESS][DOMAIN_NAME]"
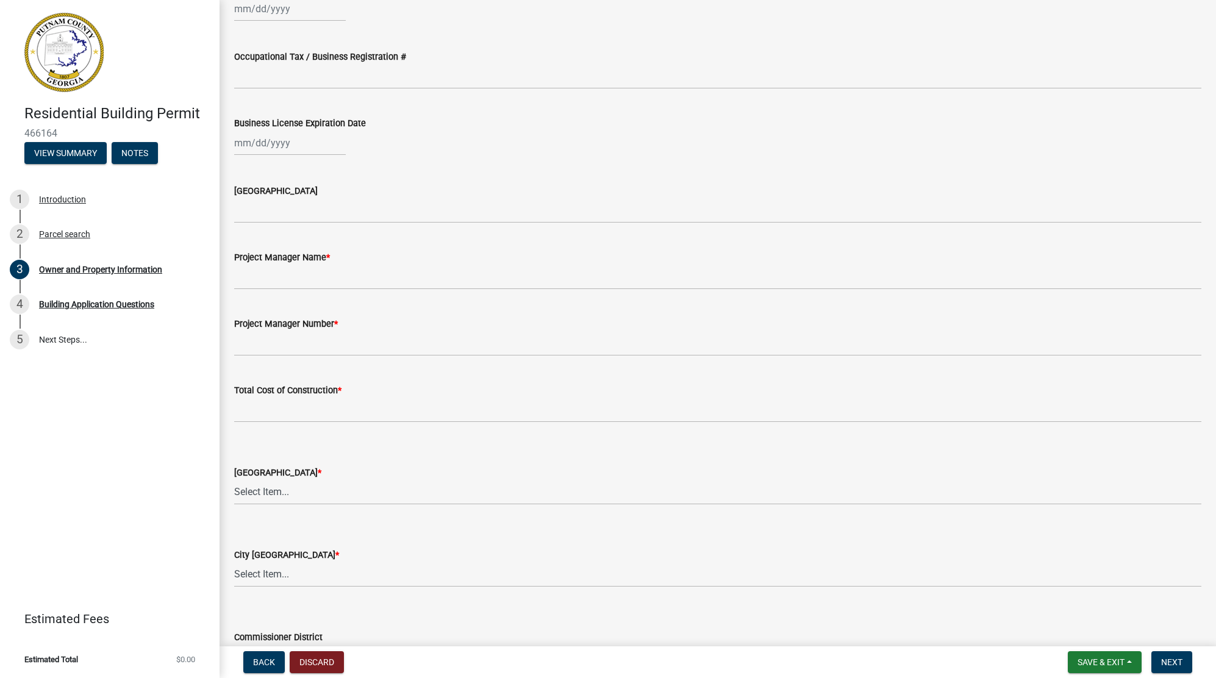
scroll to position [1631, 0]
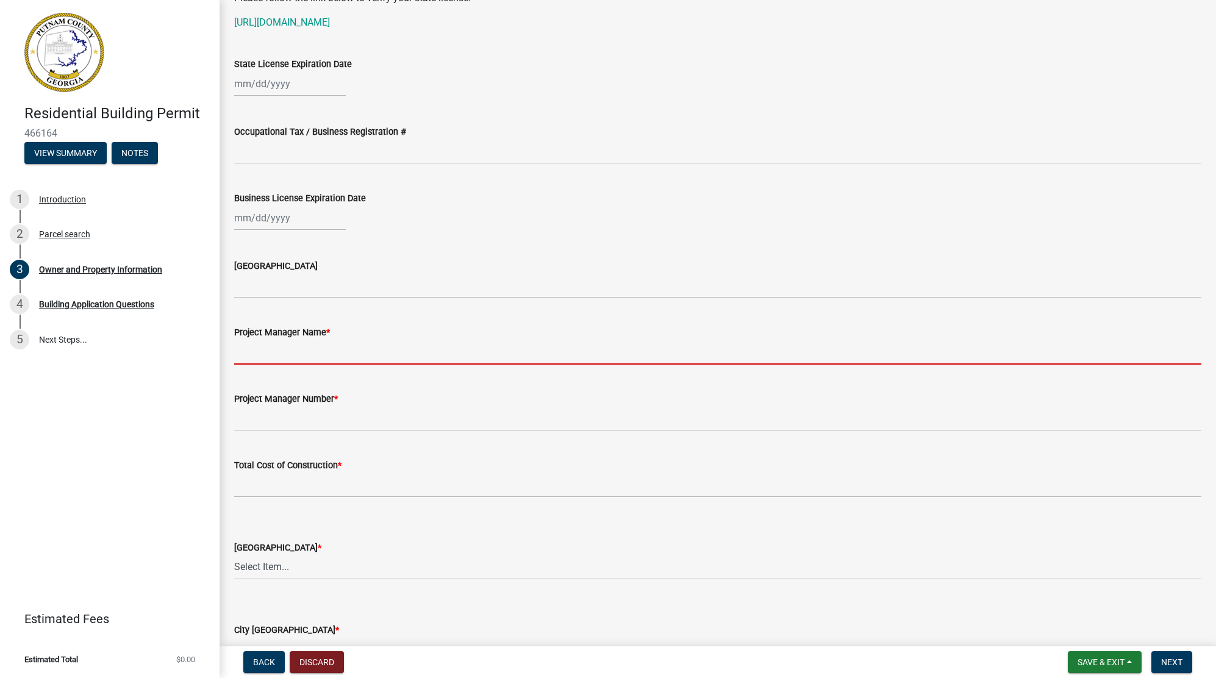
click at [300, 351] on input "Project Manager Name *" at bounding box center [717, 352] width 967 height 25
type input "[PERSON_NAME]"
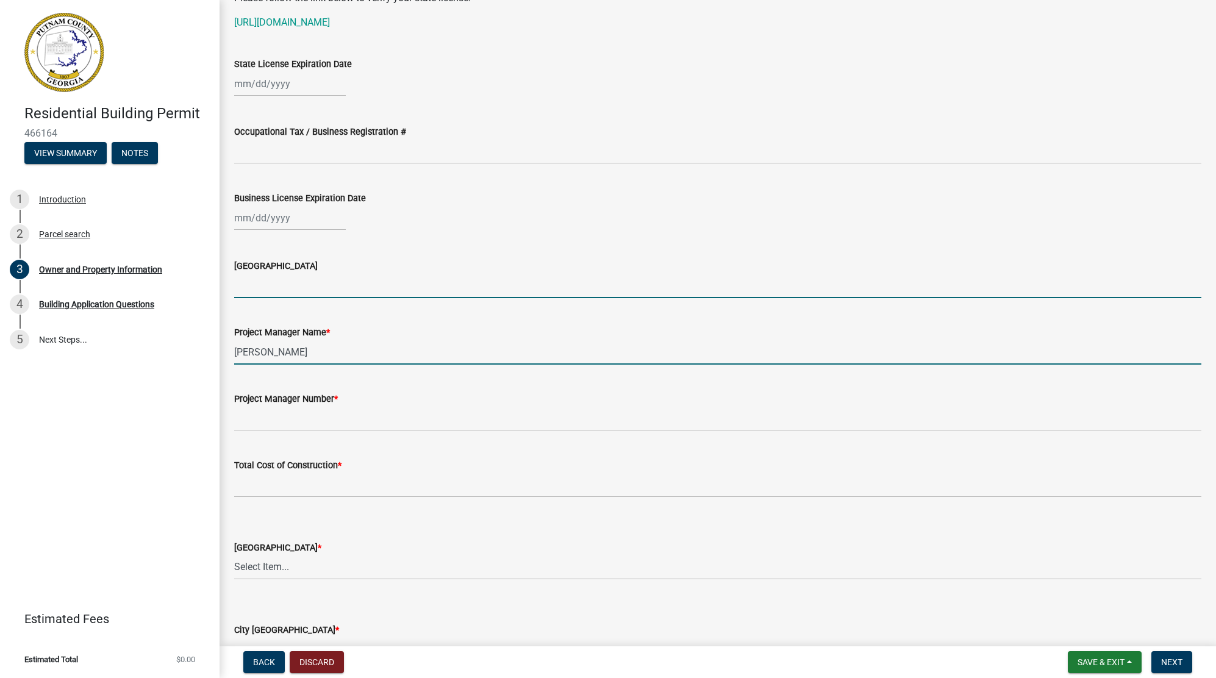
type input "GA"
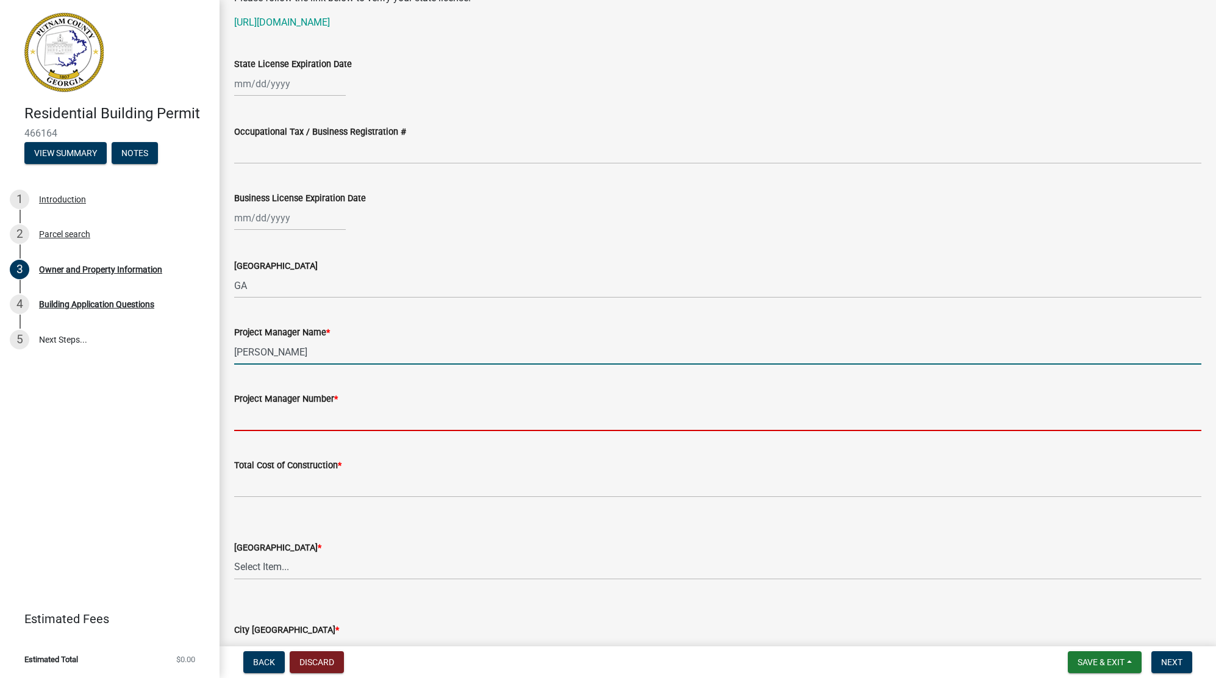
type input "4043145835"
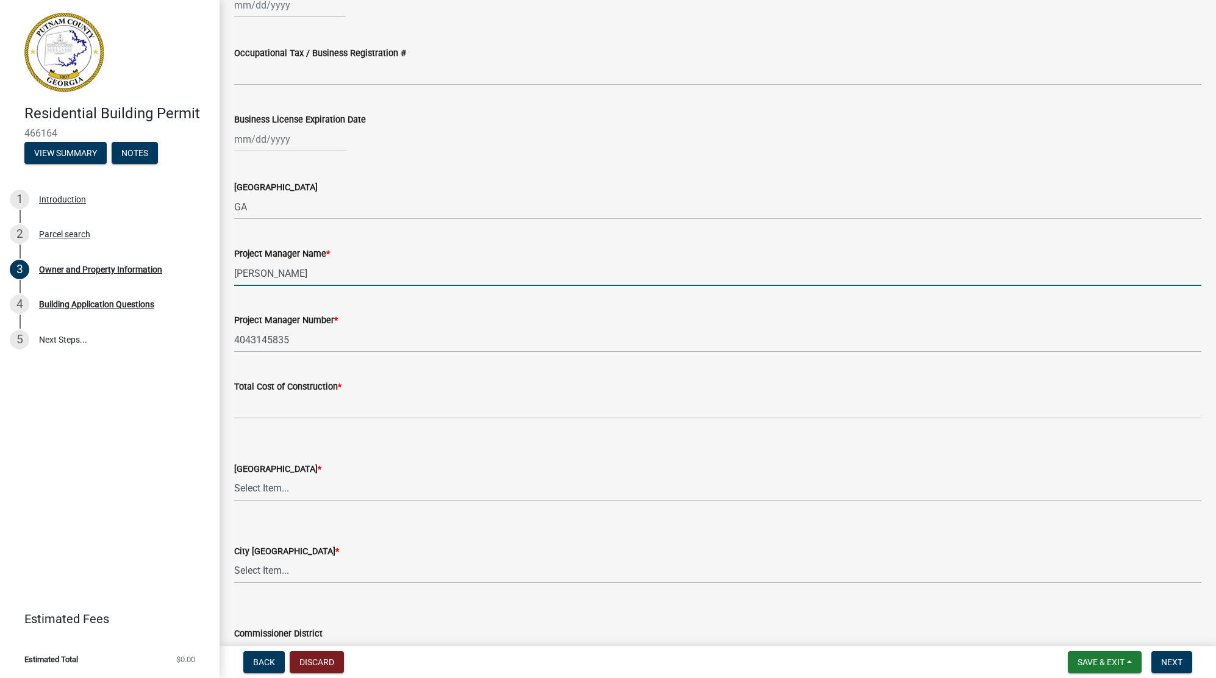
scroll to position [1813, 0]
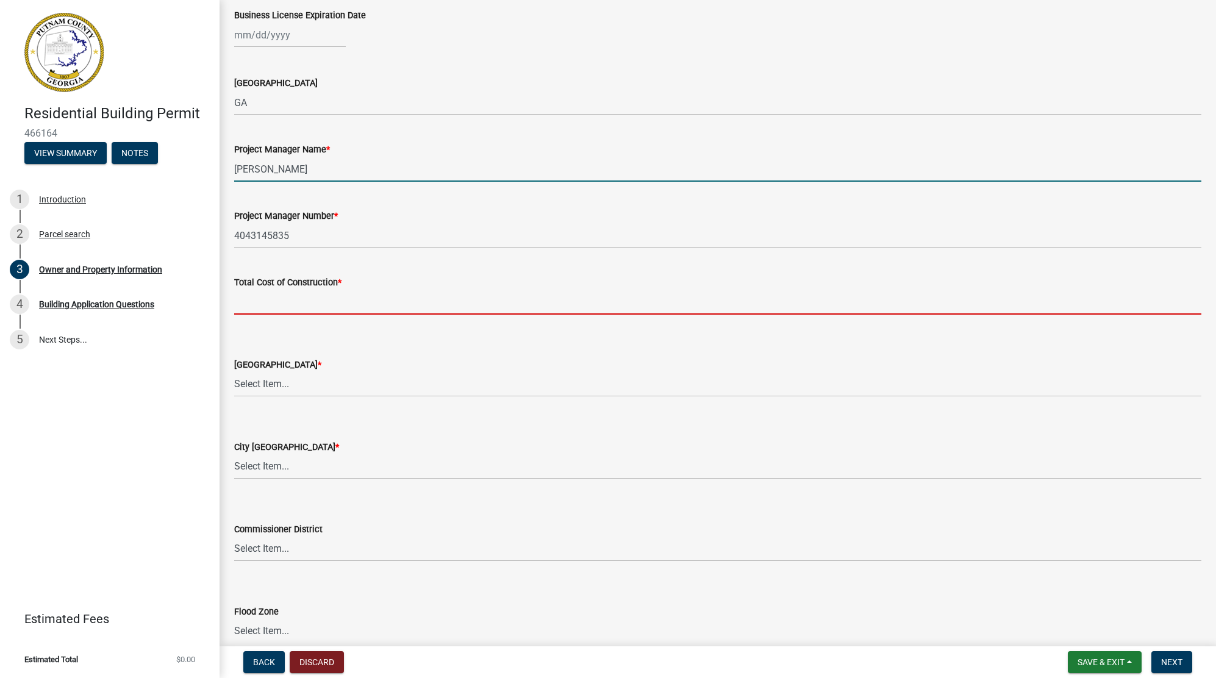
click at [313, 305] on input "text" at bounding box center [717, 302] width 967 height 25
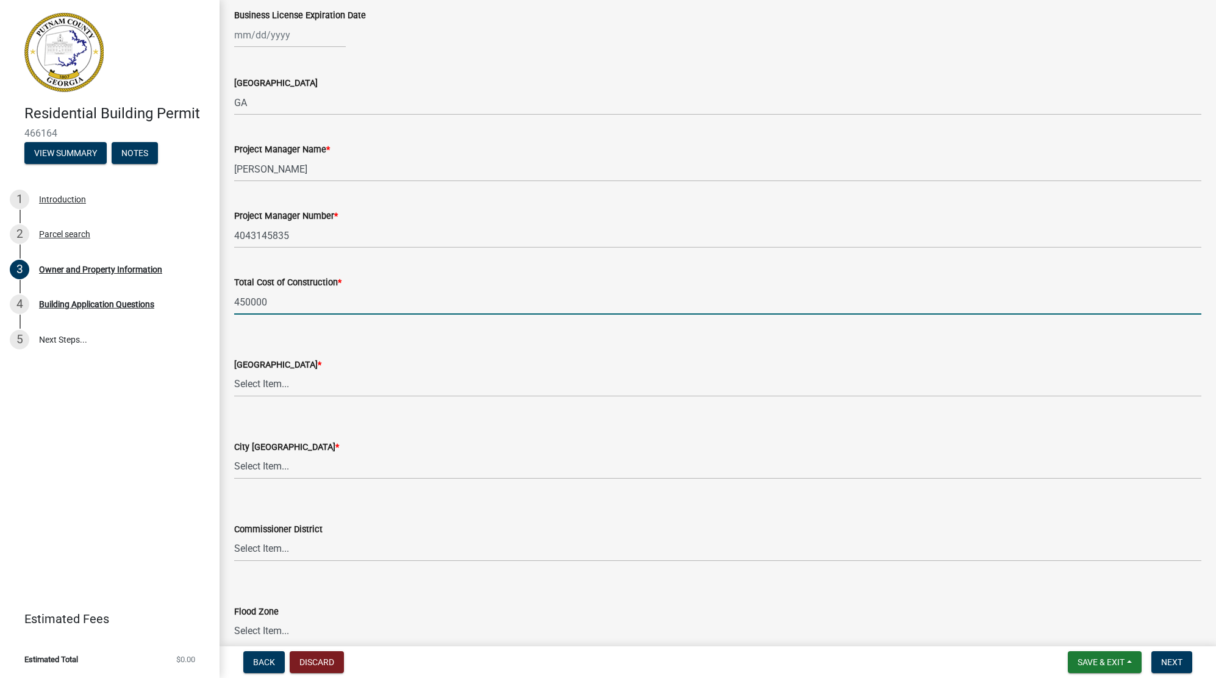
type input "450000"
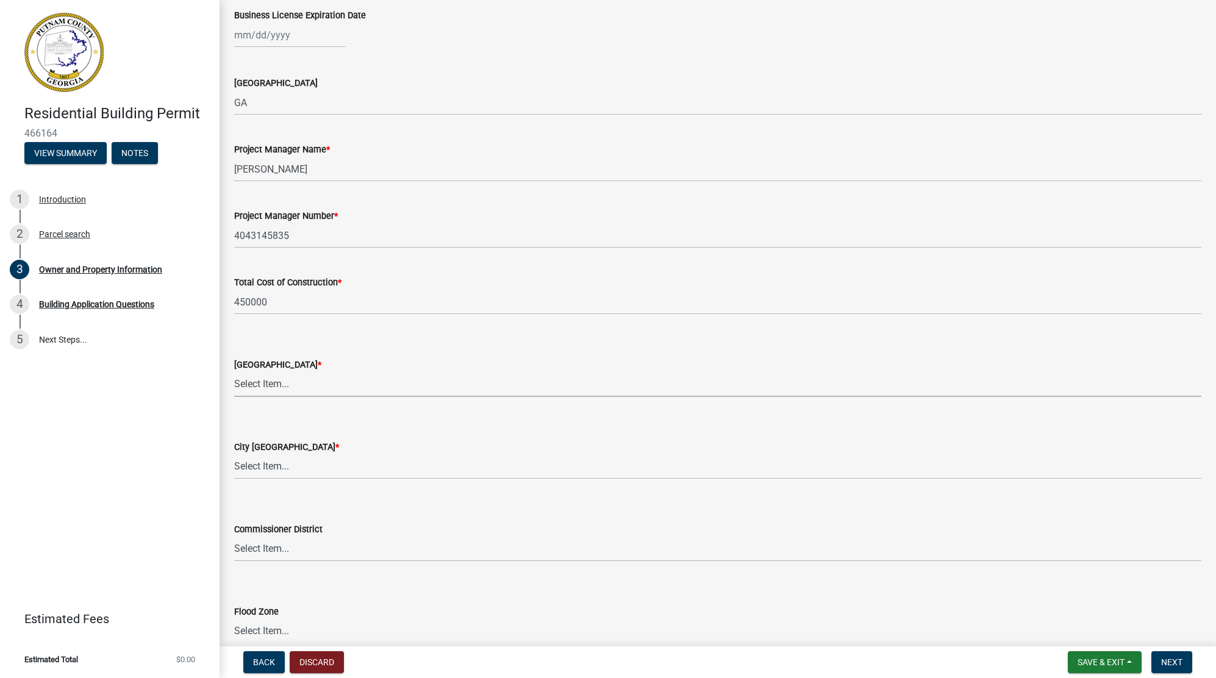
click at [298, 387] on select "Select Item... AG-1 R-1R R-1 R-2 MHP RM-1 RM-3 C-1 C-2 I-M PUD N/A" at bounding box center [717, 384] width 967 height 25
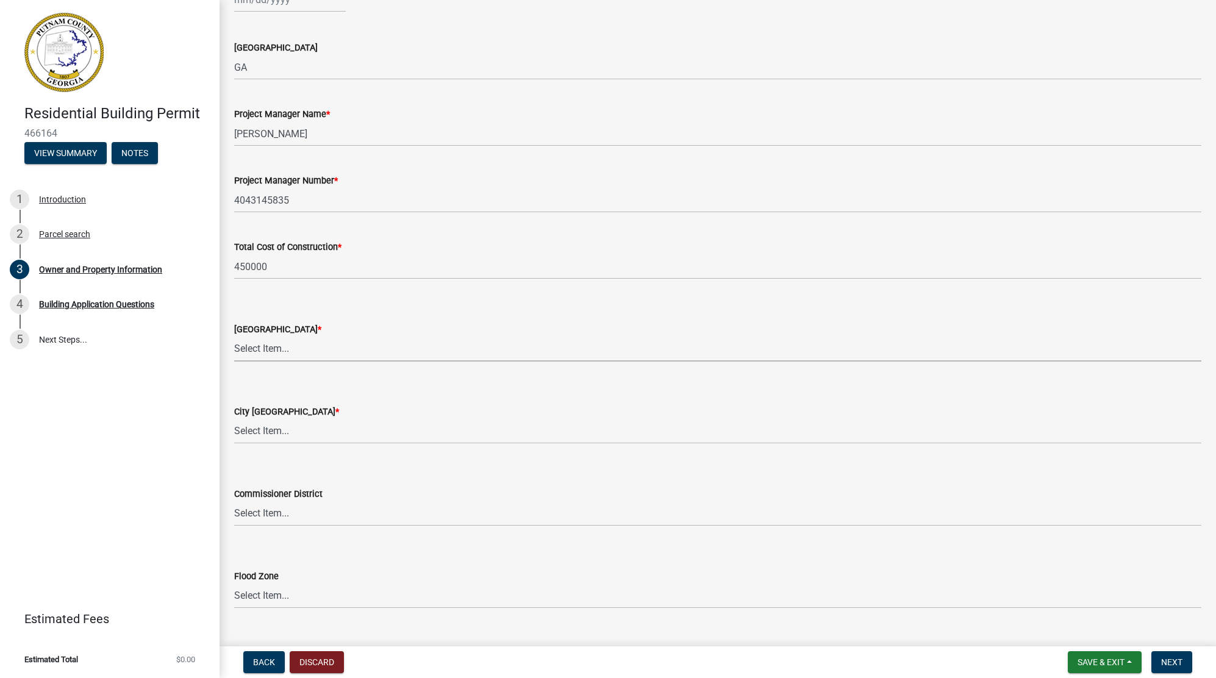
scroll to position [1874, 0]
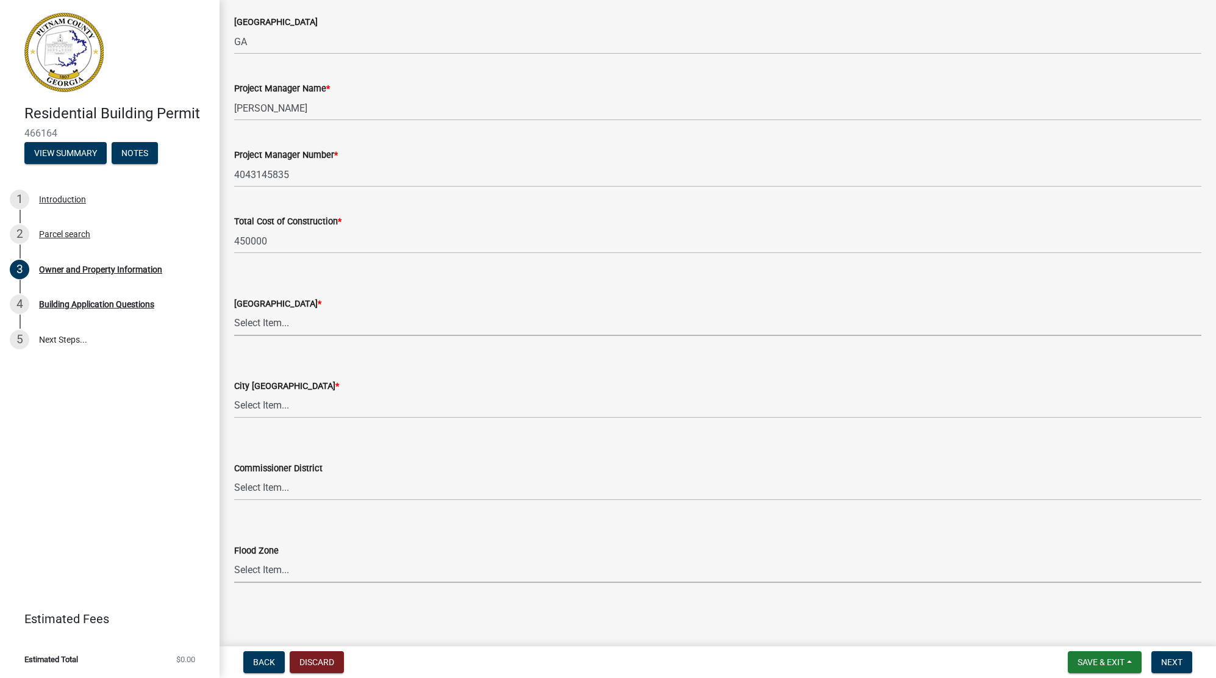
click at [257, 567] on div "Flood Zone Select Item... Zone A Zone V Zone A99 Zone AE Zone AO Zone AH Zone V…" at bounding box center [717, 563] width 967 height 40
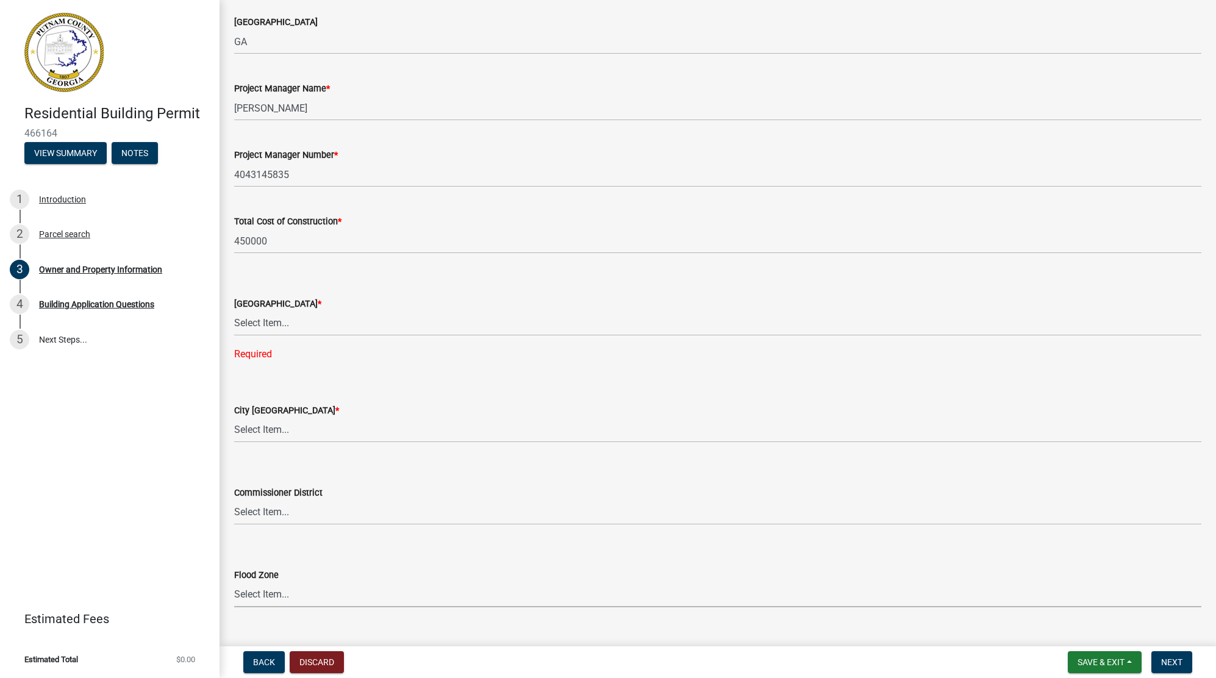
click at [398, 349] on div "Required" at bounding box center [717, 354] width 967 height 15
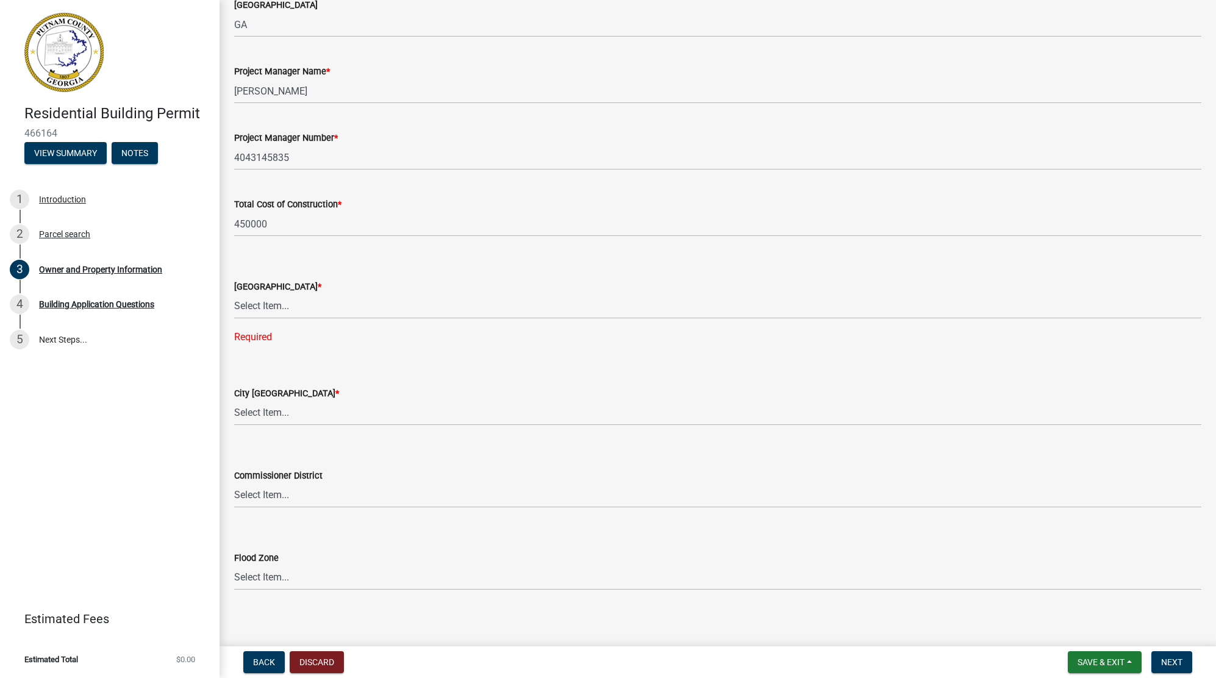
scroll to position [1899, 0]
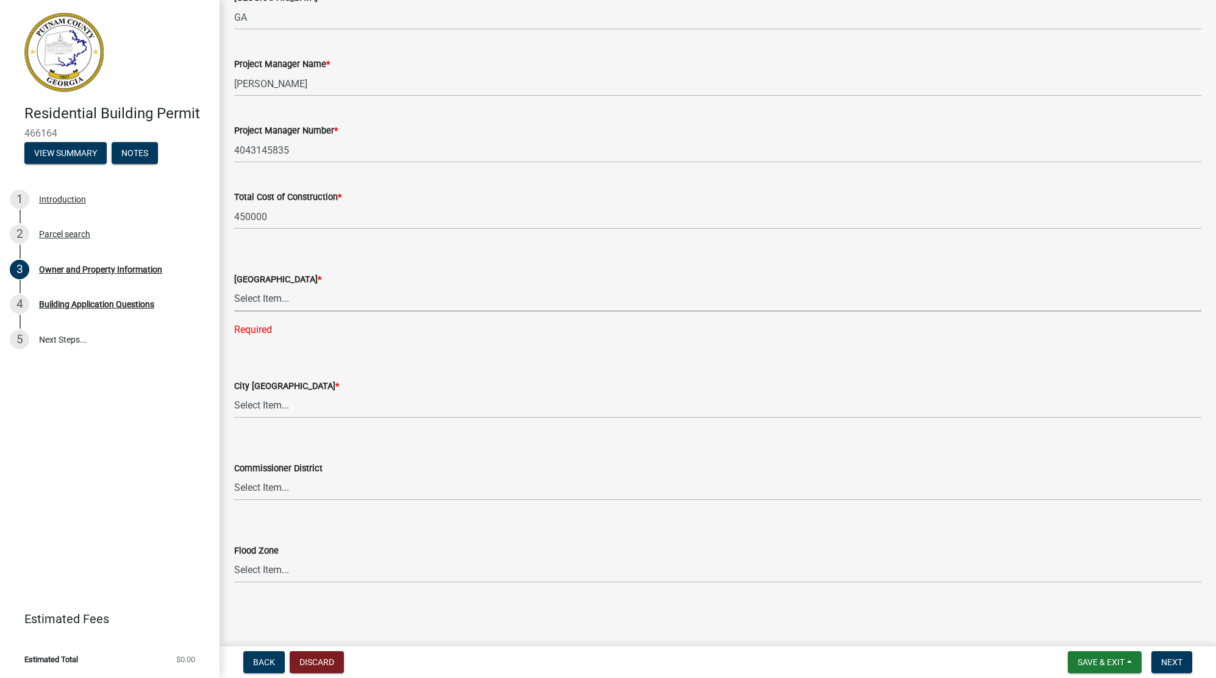
click at [277, 299] on select "Select Item... AG-1 R-1R R-1 R-2 MHP RM-1 RM-3 C-1 C-2 I-M PUD N/A" at bounding box center [717, 299] width 967 height 25
click at [380, 258] on form "County Zoning District * Select Item... AG-1 R-1R R-1 R-2 MHP RM-1 RM-3 C-1 C-2…" at bounding box center [717, 284] width 967 height 54
click at [277, 299] on select "Select Item... AG-1 R-1R R-1 R-2 MHP RM-1 RM-3 C-1 C-2 I-M PUD N/A" at bounding box center [717, 299] width 967 height 25
click at [234, 310] on select "Select Item... AG-1 R-1R R-1 R-2 MHP RM-1 RM-3 C-1 C-2 I-M PUD N/A" at bounding box center [717, 299] width 967 height 25
select select "34fe85c2-5f76-4343-b6bb-8ca387e0bed7"
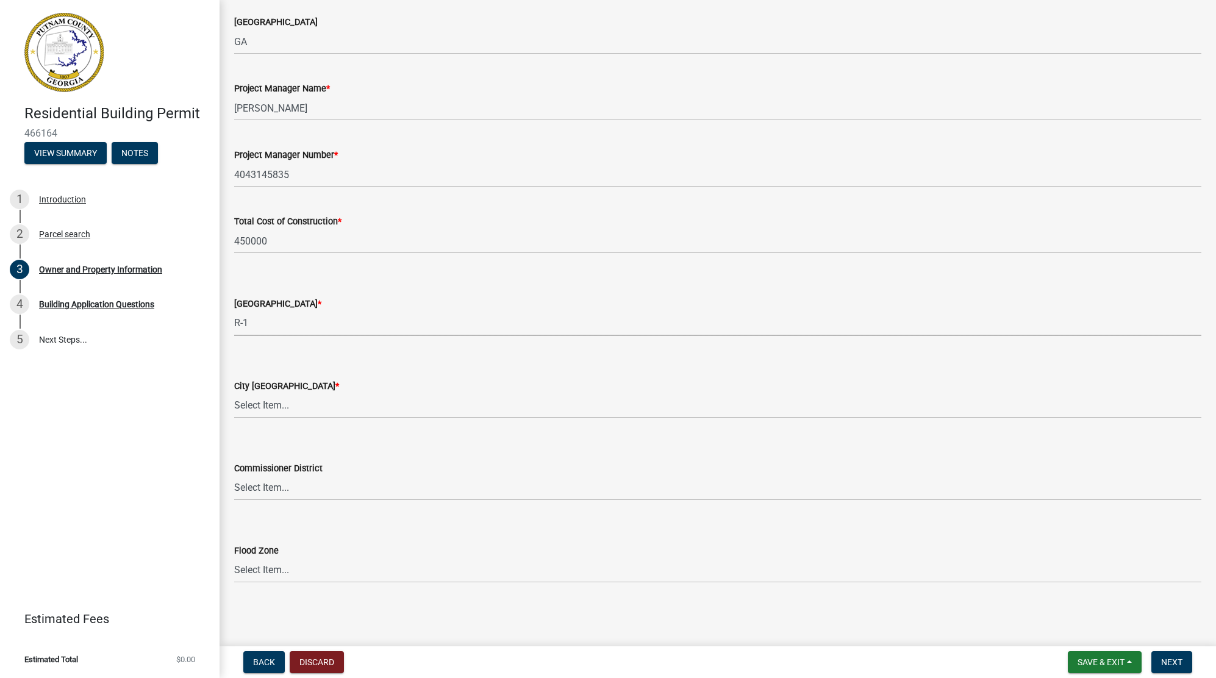
scroll to position [1874, 0]
click at [261, 409] on select "Select Item... A-1 A-2 R-1 R-2 R-3 R-4 MHP C-1 C-2 I-1 I-2 DB FH H-P N/A" at bounding box center [717, 405] width 967 height 25
click at [234, 393] on select "Select Item... A-1 A-2 R-1 R-2 R-3 R-4 MHP C-1 C-2 I-1 I-2 DB FH H-P N/A" at bounding box center [717, 405] width 967 height 25
select select "baca39b5-529a-4592-b8f9-0b9bae35b1c2"
click at [243, 487] on select "Select Item... District 1 District 2 District 3 District 4" at bounding box center [717, 488] width 967 height 25
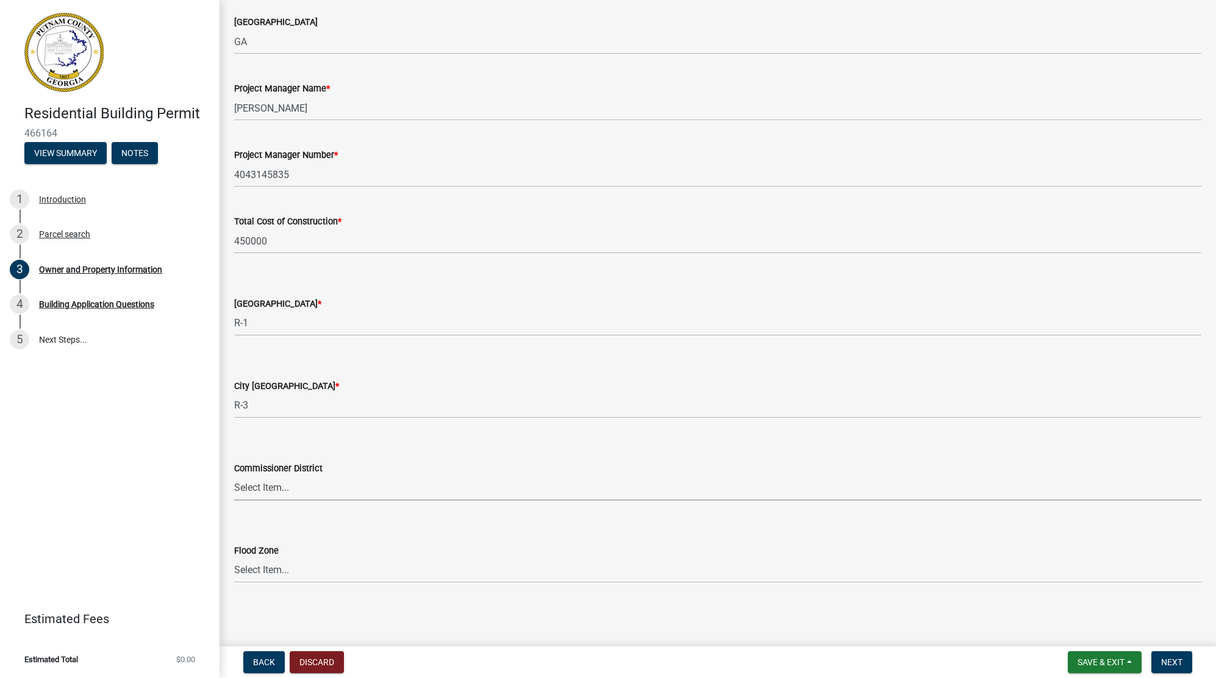
click at [241, 490] on select "Select Item... District 1 District 2 District 3 District 4" at bounding box center [717, 488] width 967 height 25
click at [337, 458] on form "Commissioner District Select Item... District 1 District 2 District 3 District 4" at bounding box center [717, 473] width 967 height 54
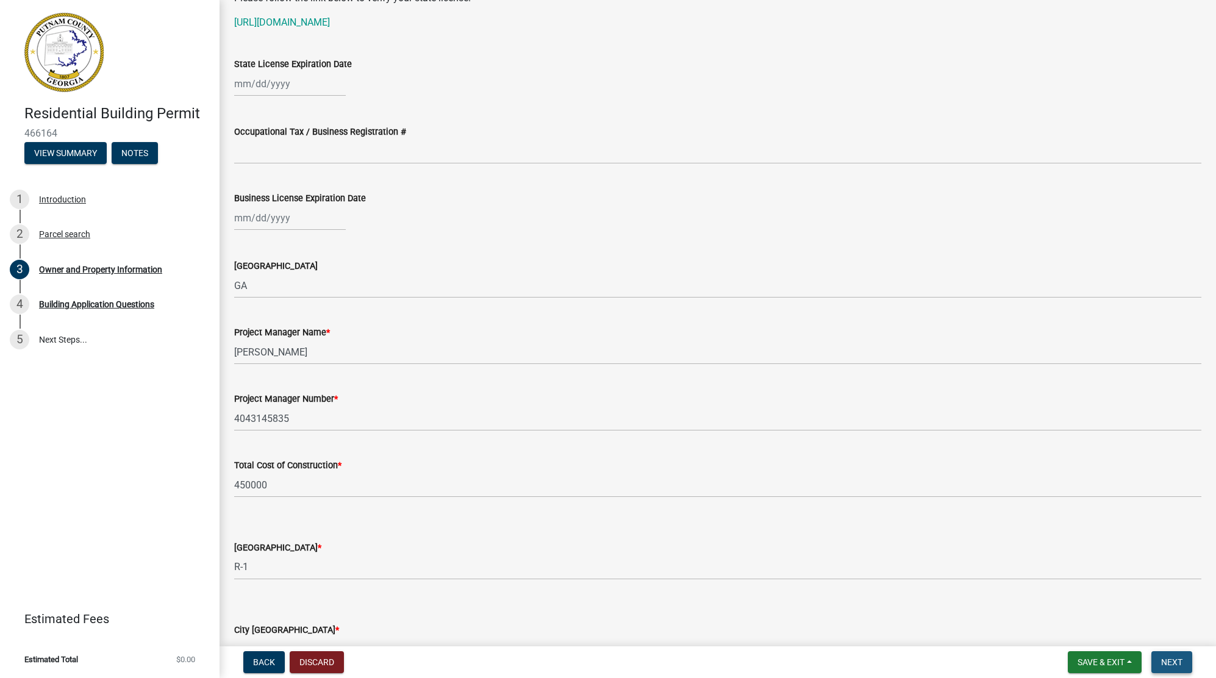
click at [1177, 659] on span "Next" at bounding box center [1171, 662] width 21 height 10
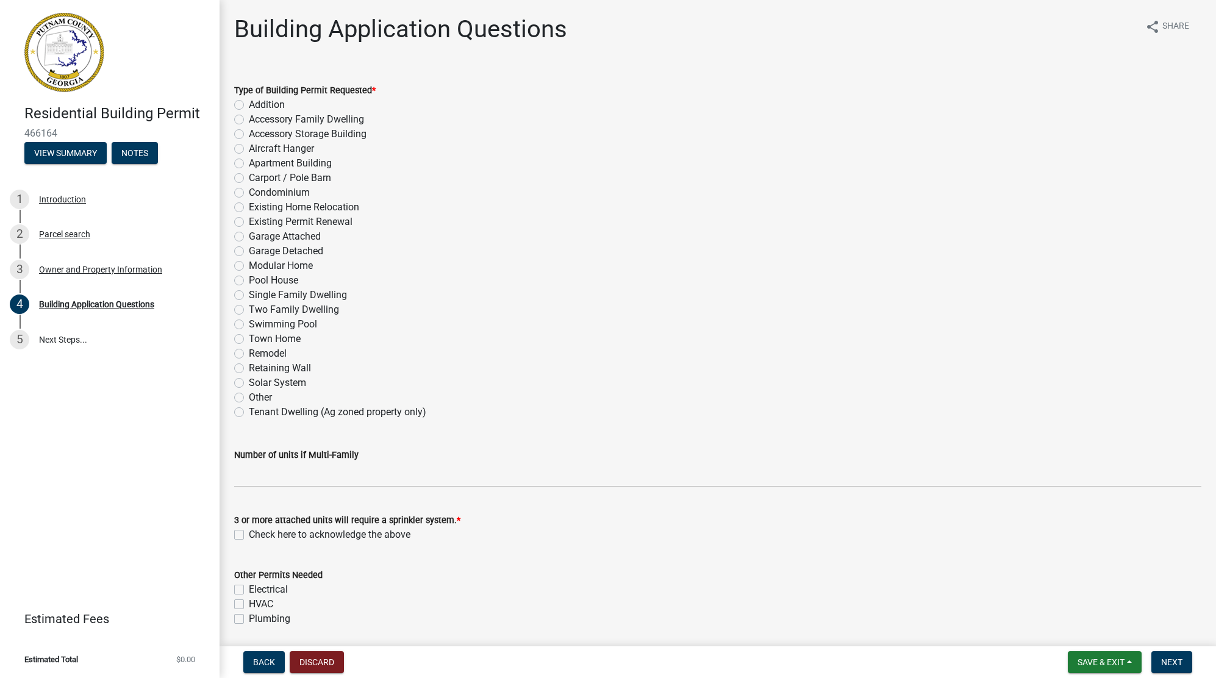
click at [249, 293] on label "Single Family Dwelling" at bounding box center [298, 295] width 98 height 15
click at [249, 293] on input "Single Family Dwelling" at bounding box center [253, 292] width 8 height 8
radio input "true"
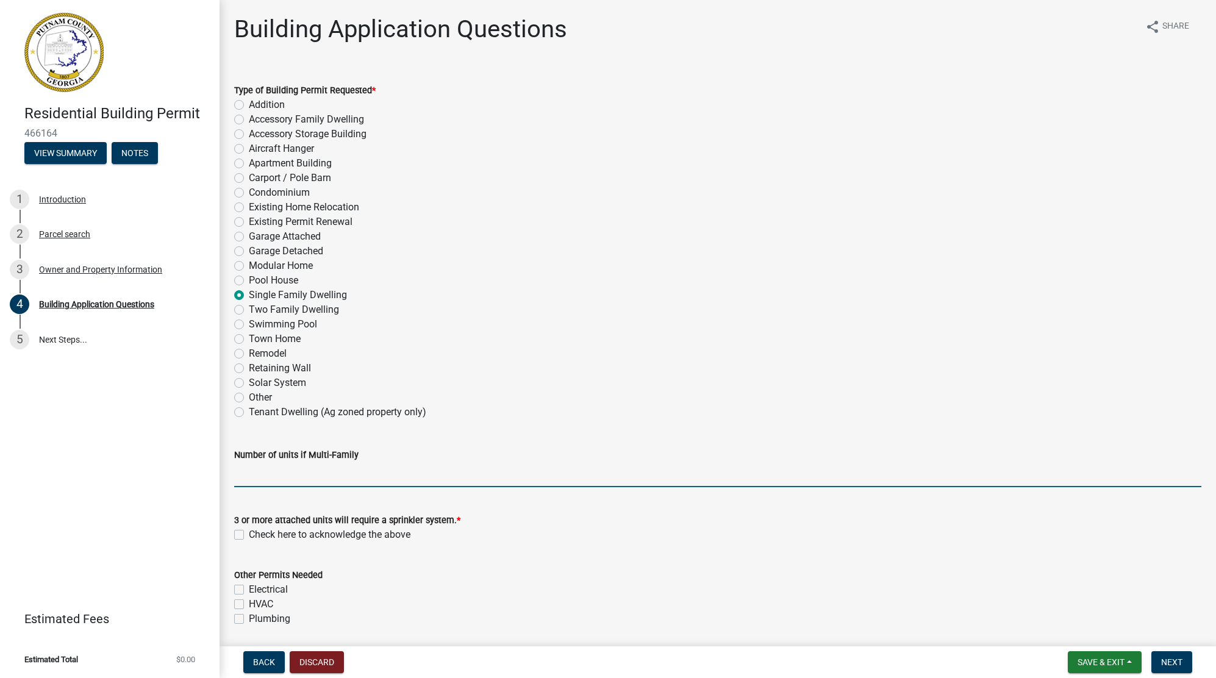
click at [272, 480] on input "text" at bounding box center [717, 474] width 967 height 25
type input "0"
click at [401, 305] on div "Two Family Dwelling" at bounding box center [717, 309] width 967 height 15
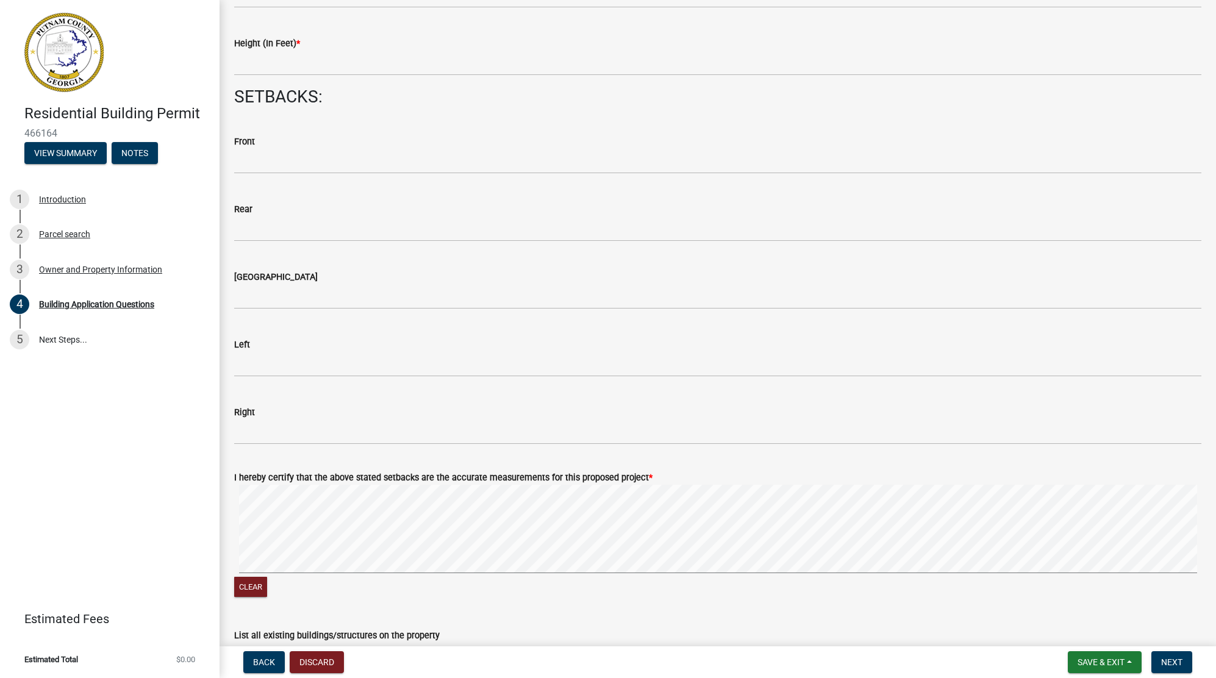
scroll to position [1951, 0]
